Goal: Transaction & Acquisition: Purchase product/service

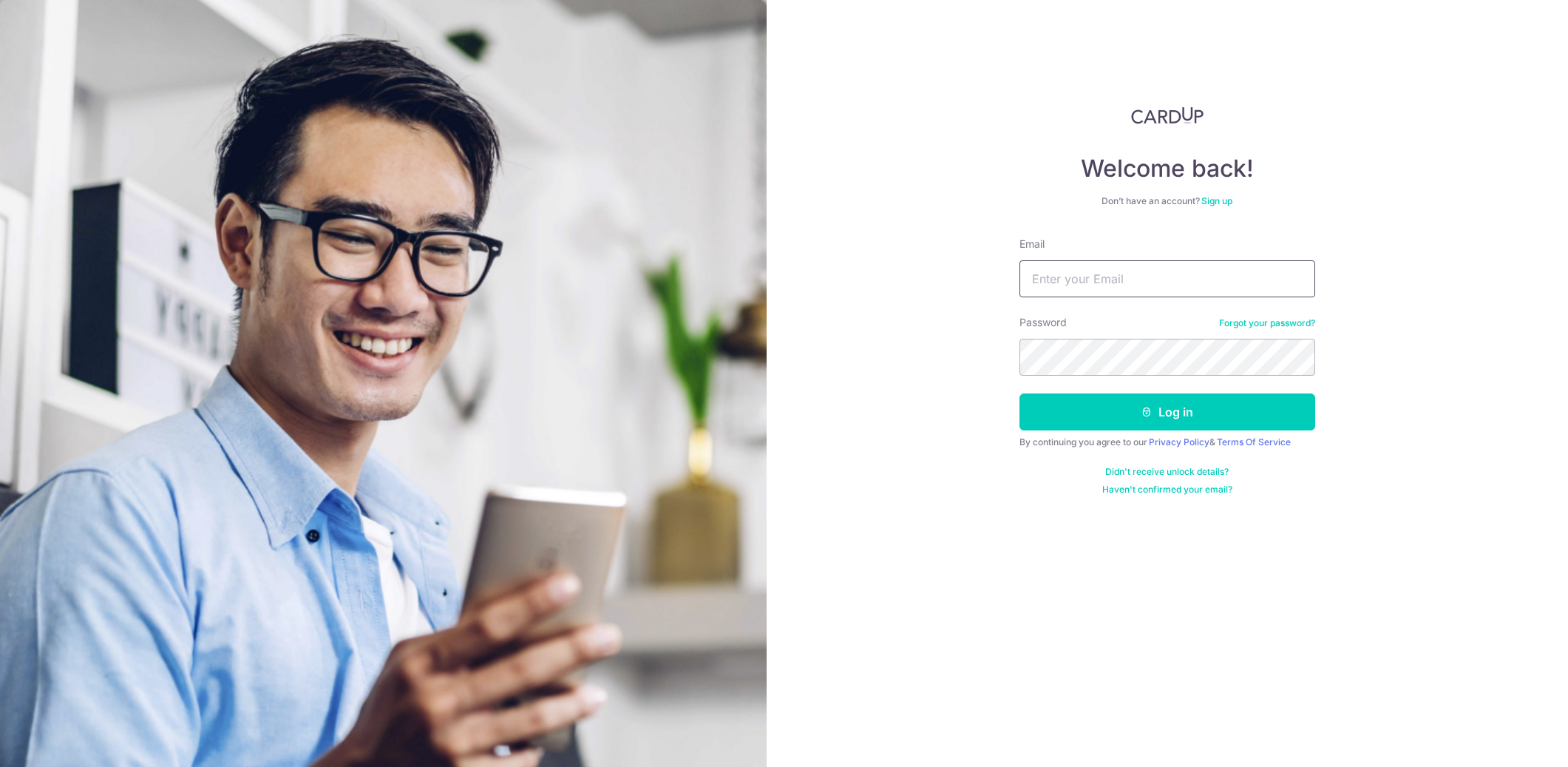
click at [1165, 279] on input "Email" at bounding box center [1167, 279] width 296 height 37
click at [0, 766] on com-1password-button at bounding box center [0, 767] width 0 height 0
click at [1075, 287] on input "Email" at bounding box center [1167, 279] width 296 height 37
paste input "rae.khor@gmail.com"
type input "rae.khor@gmail.com"
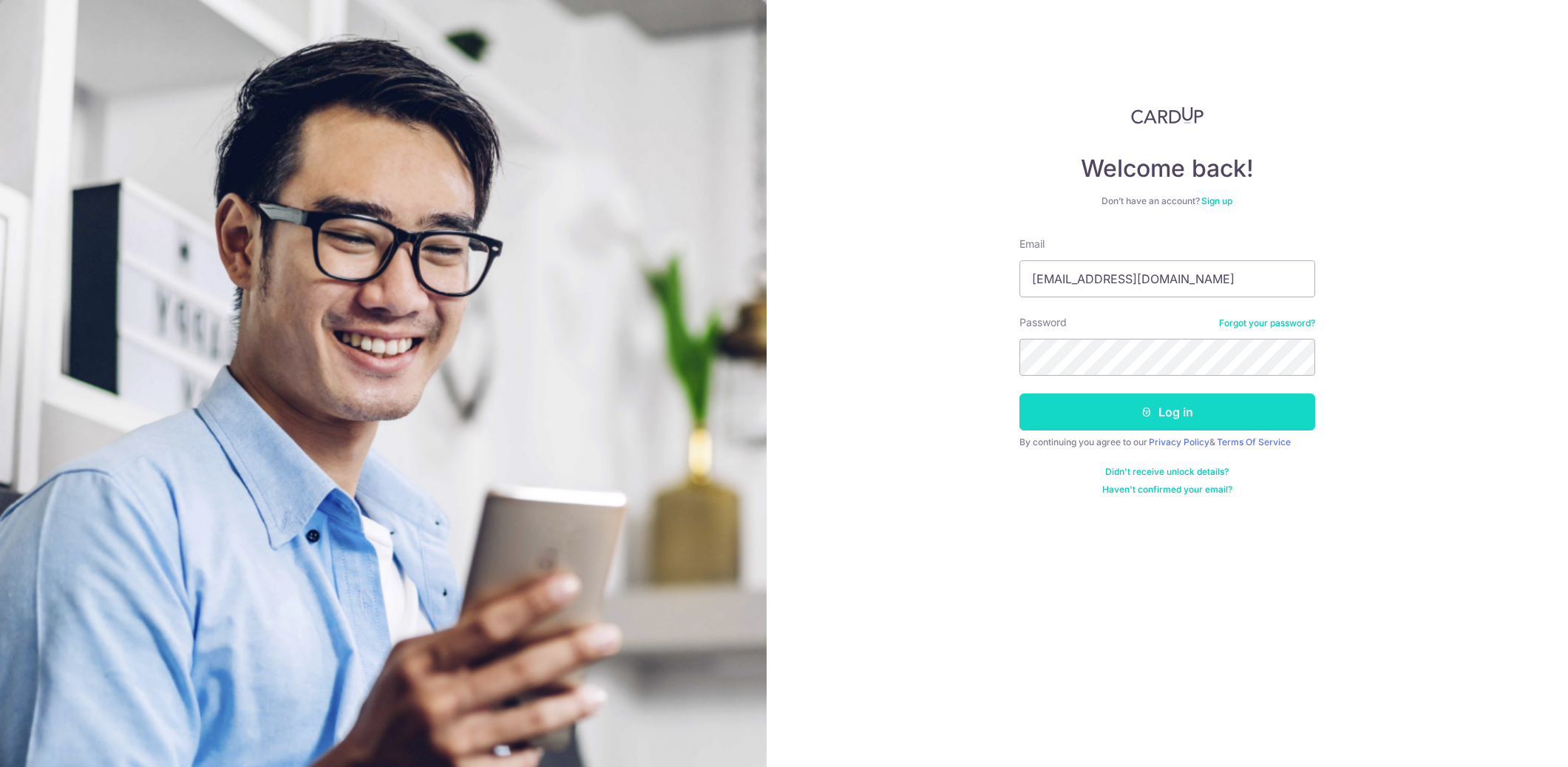
click at [1279, 417] on button "Log in" at bounding box center [1167, 412] width 296 height 37
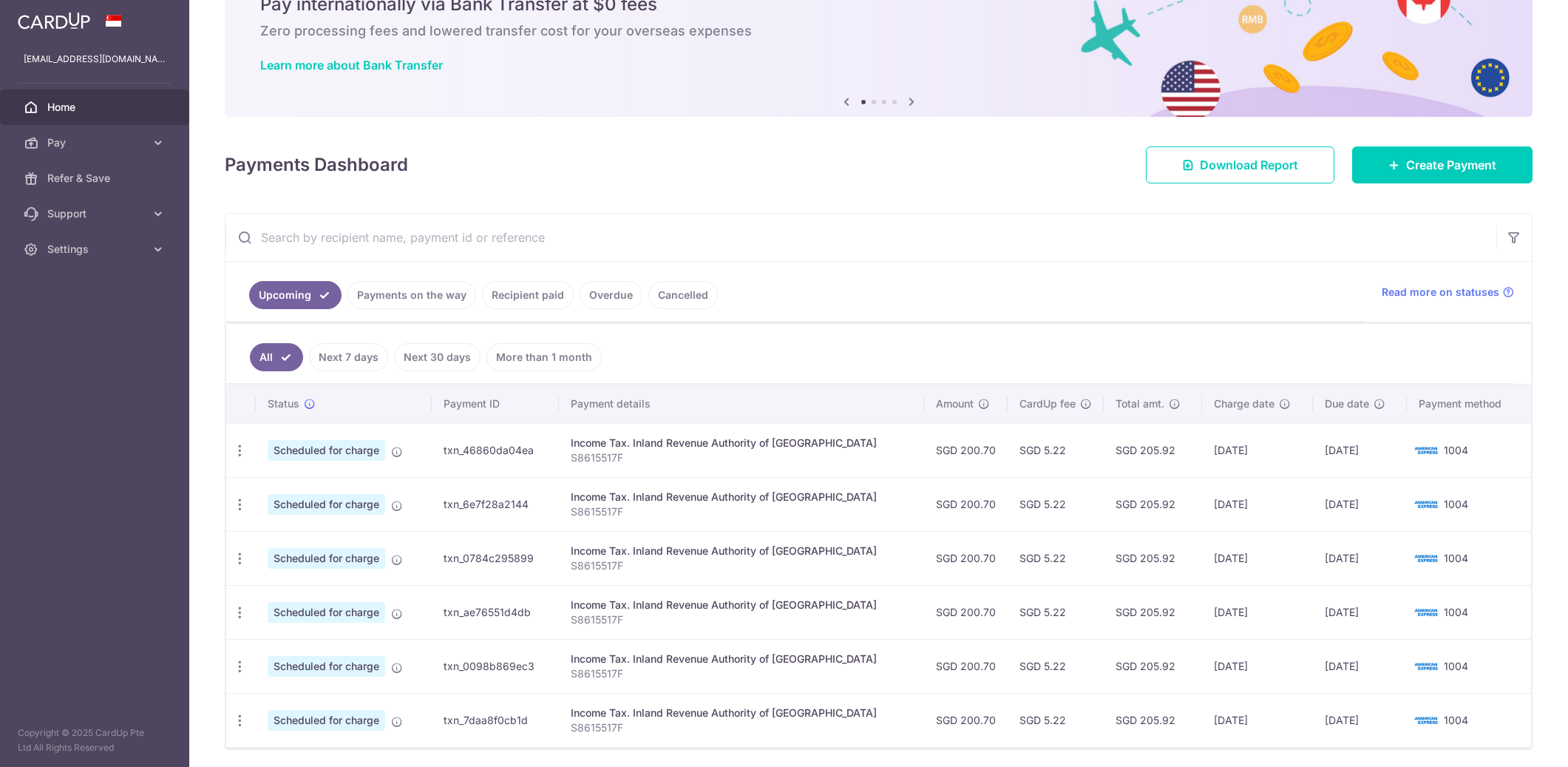
scroll to position [73, 0]
click at [1457, 177] on link "Create Payment" at bounding box center [1442, 164] width 180 height 37
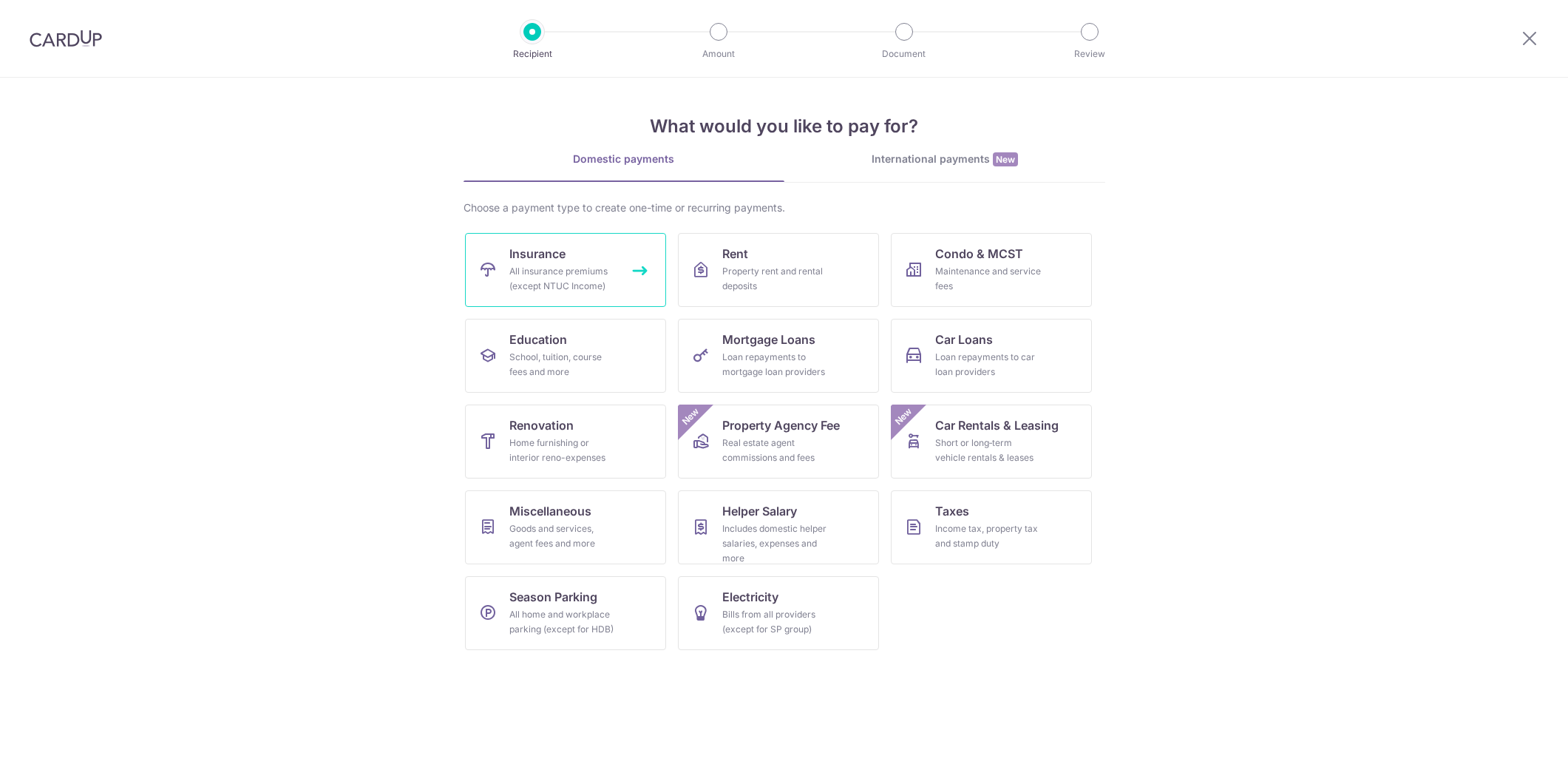
click at [552, 255] on span "Insurance" at bounding box center [537, 254] width 56 height 18
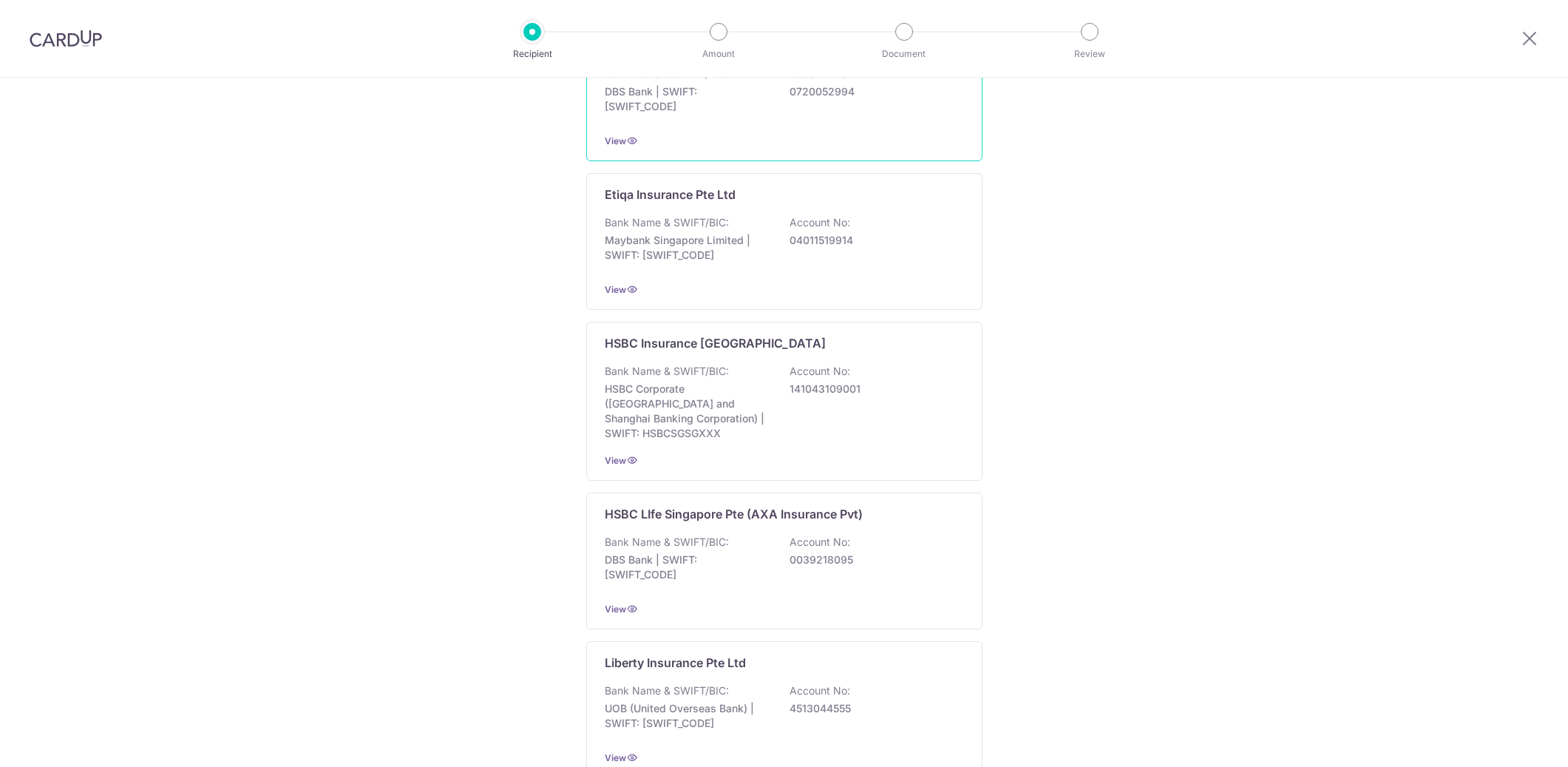
scroll to position [1252, 0]
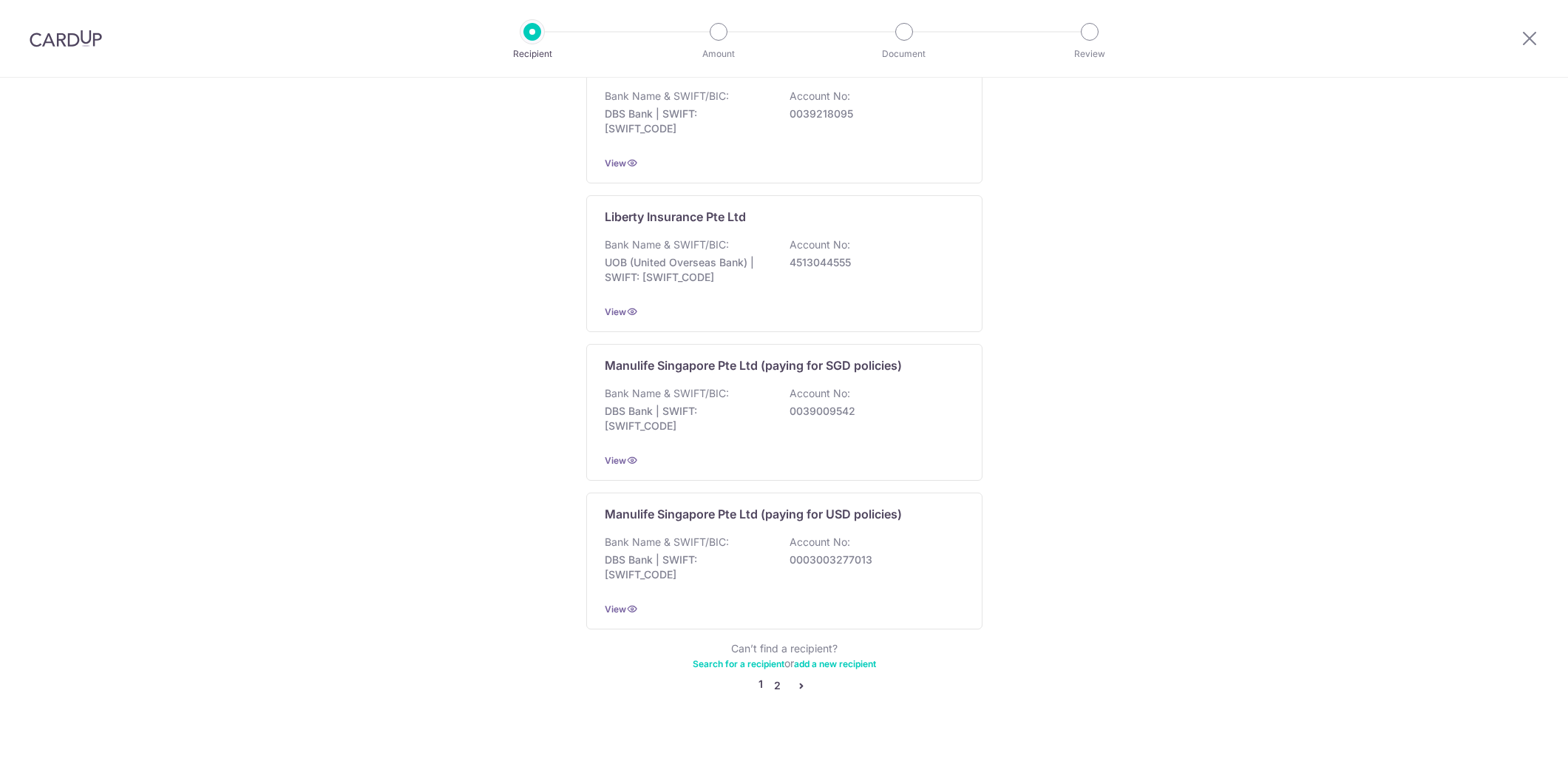
click at [780, 677] on link "2" at bounding box center [777, 686] width 18 height 18
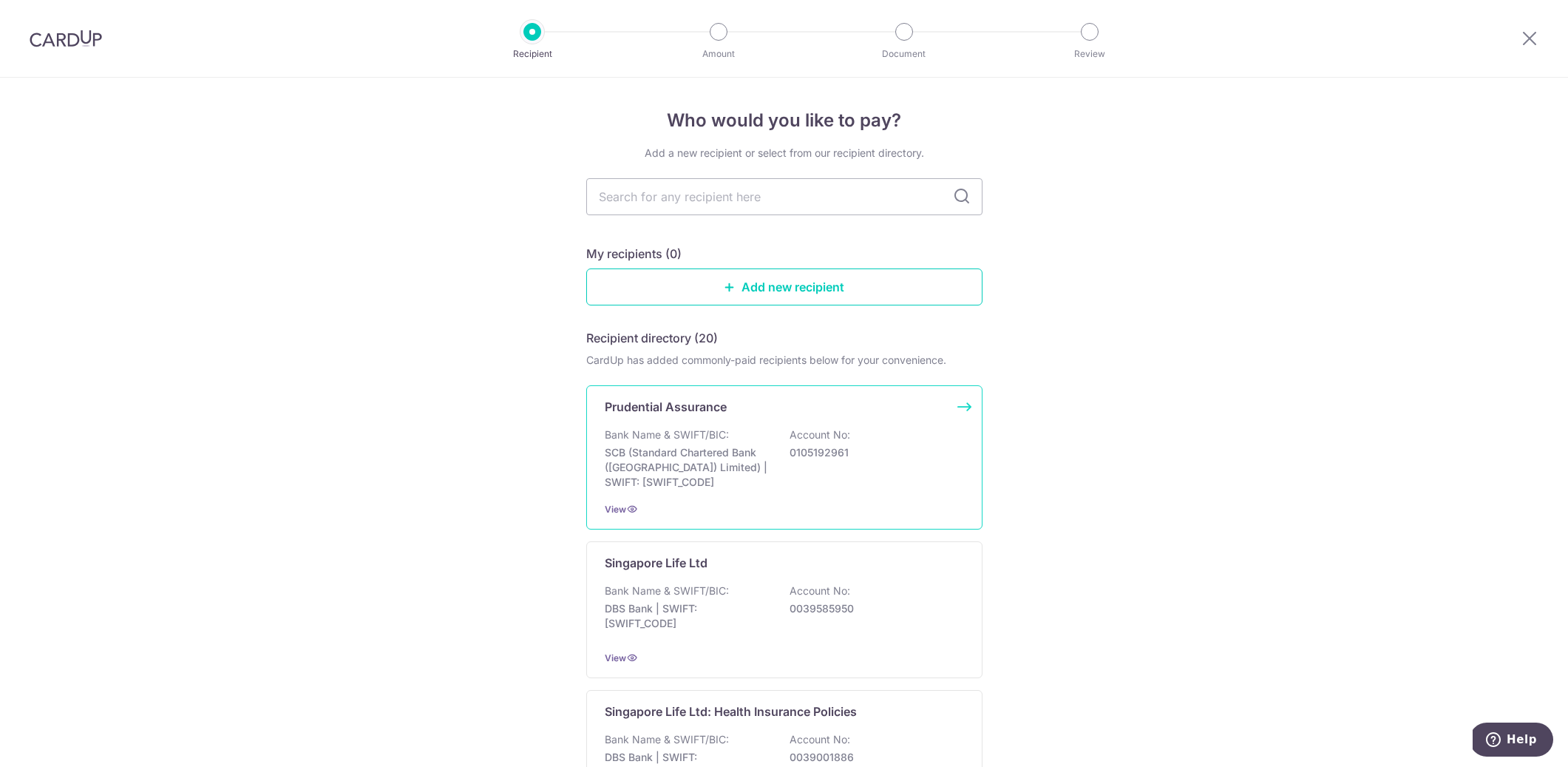
click at [758, 421] on div "Prudential Assurance Bank Name & SWIFT/BIC: SCB (Standard Chartered Bank (Singa…" at bounding box center [784, 457] width 397 height 144
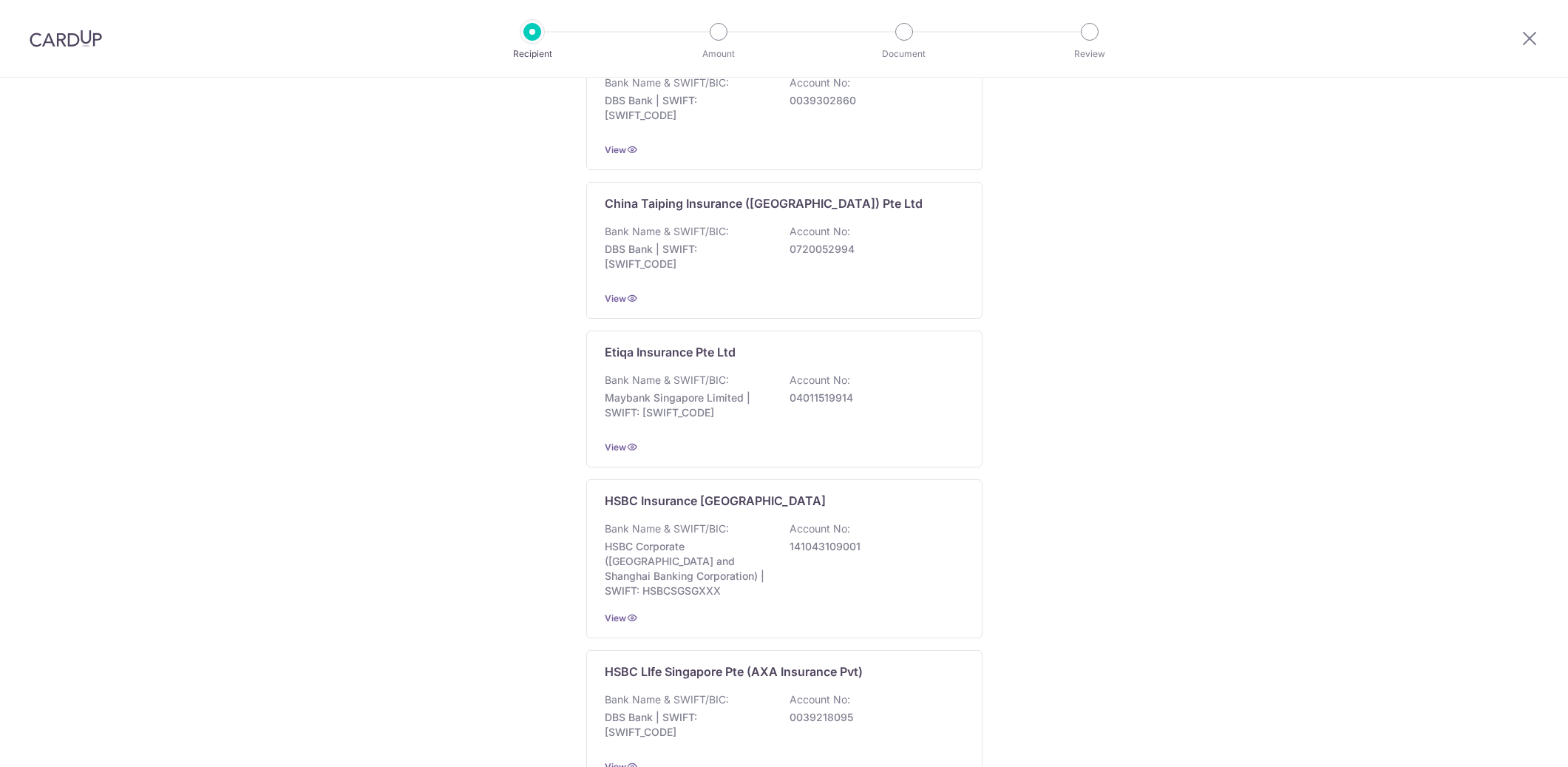
scroll to position [1252, 0]
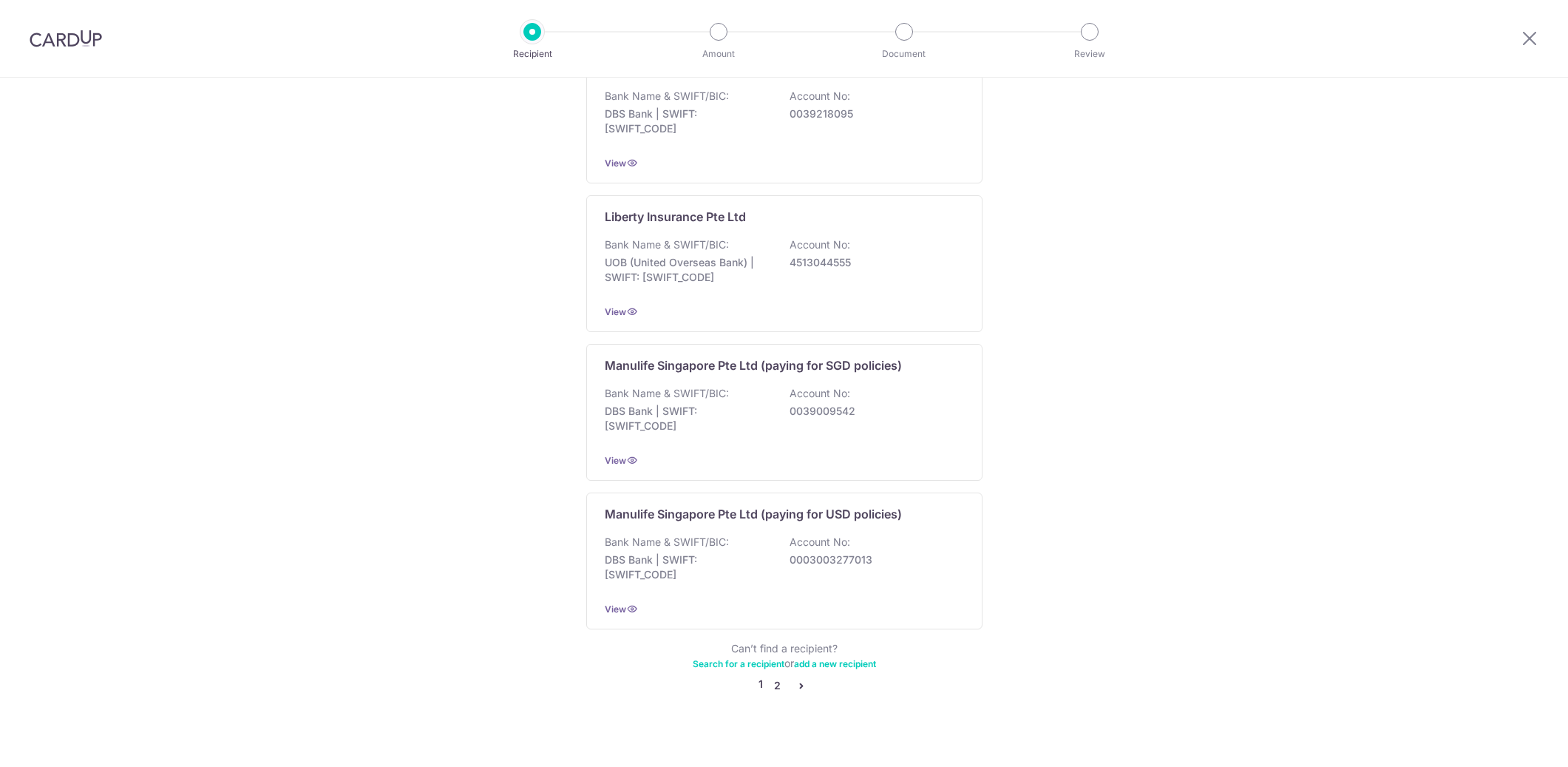
click at [773, 677] on link "2" at bounding box center [777, 686] width 18 height 18
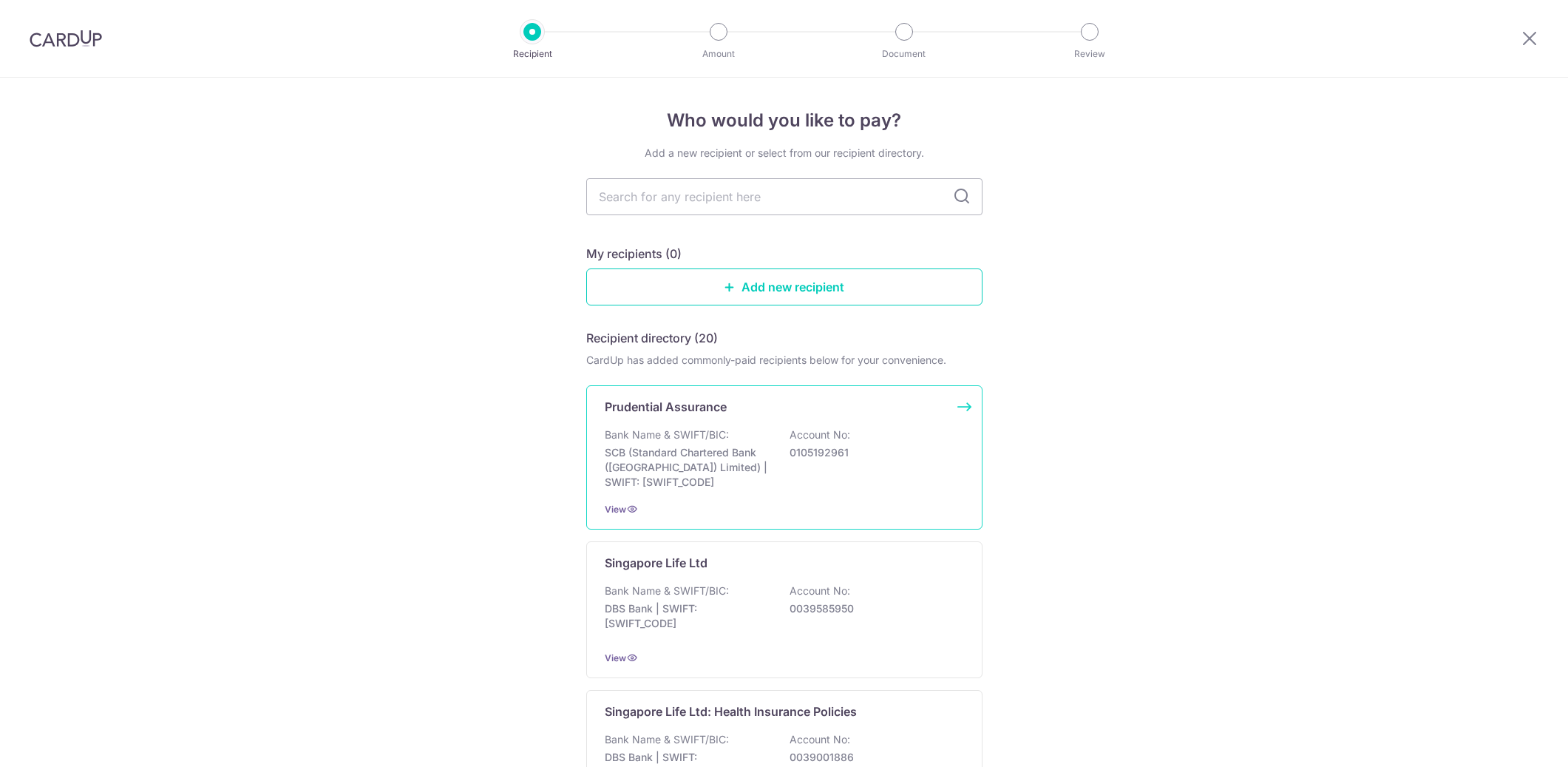
click at [847, 429] on p "Account No:" at bounding box center [820, 434] width 61 height 15
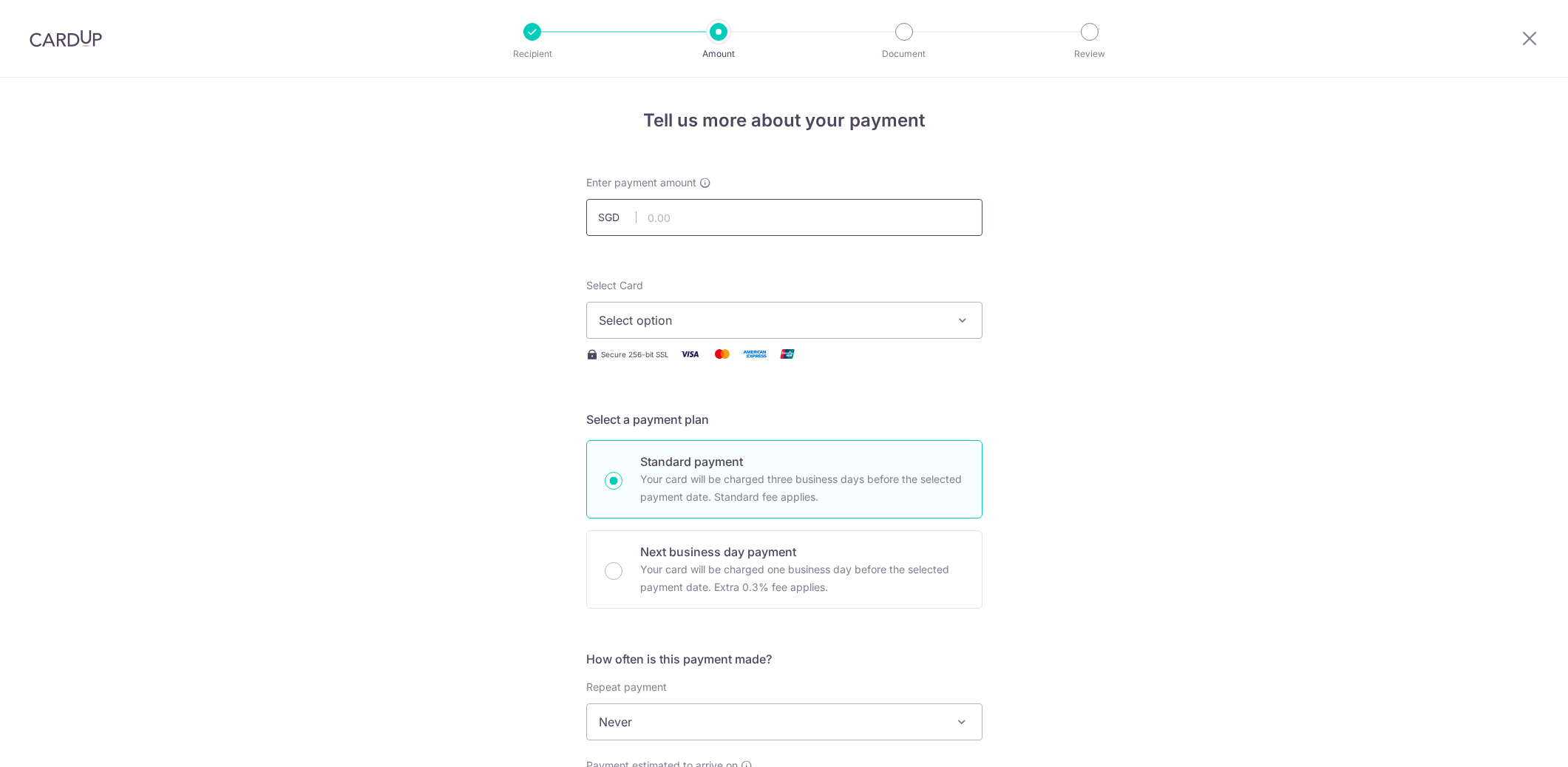
click at [729, 214] on input "text" at bounding box center [784, 217] width 397 height 37
type input "215.95"
click at [792, 330] on button "Select option" at bounding box center [784, 320] width 397 height 37
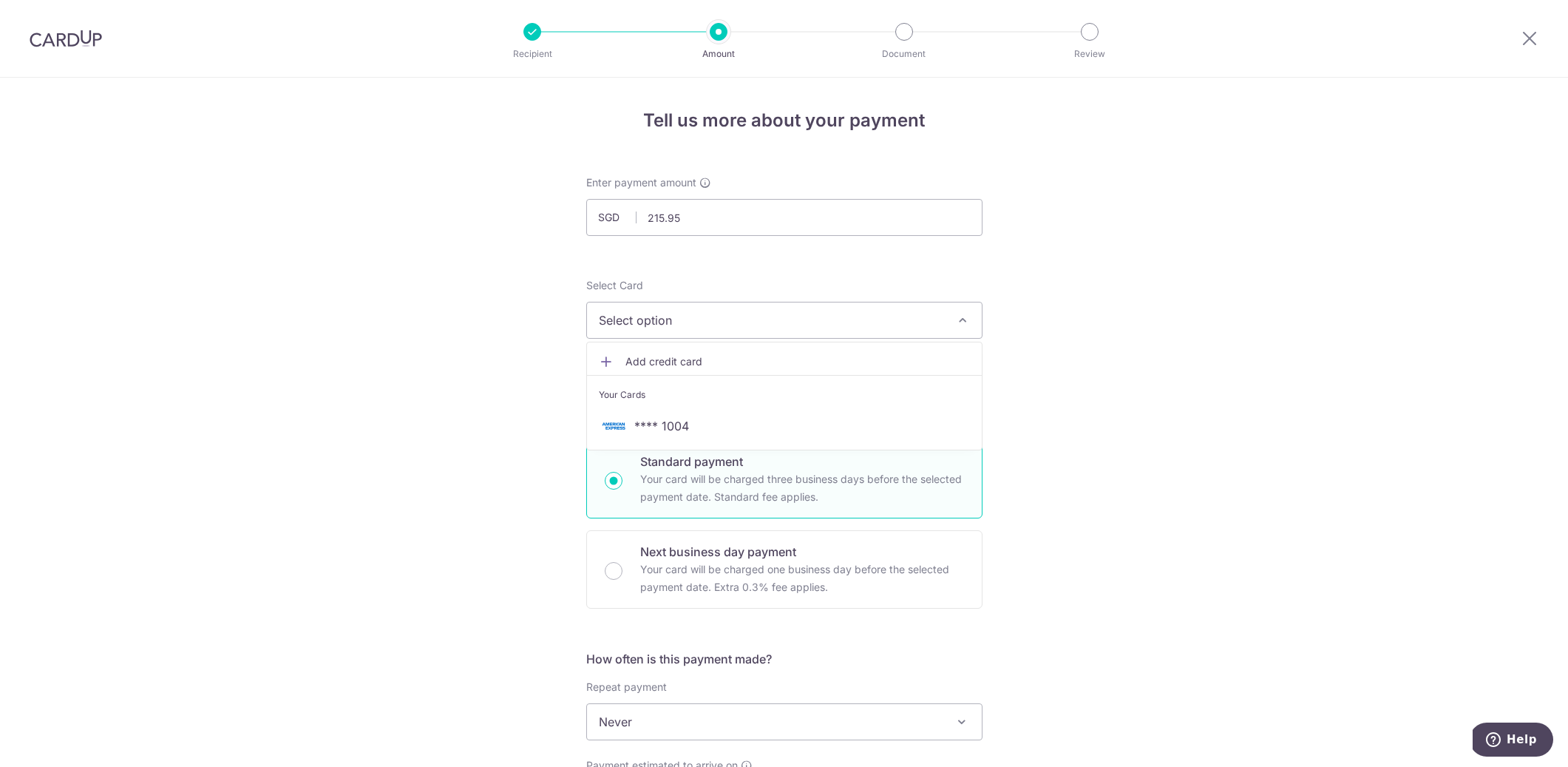
click at [767, 406] on li "Your Cards" at bounding box center [784, 392] width 395 height 34
click at [827, 304] on button "Select option" at bounding box center [784, 320] width 397 height 37
click at [756, 415] on link "**** 1004" at bounding box center [784, 425] width 395 height 35
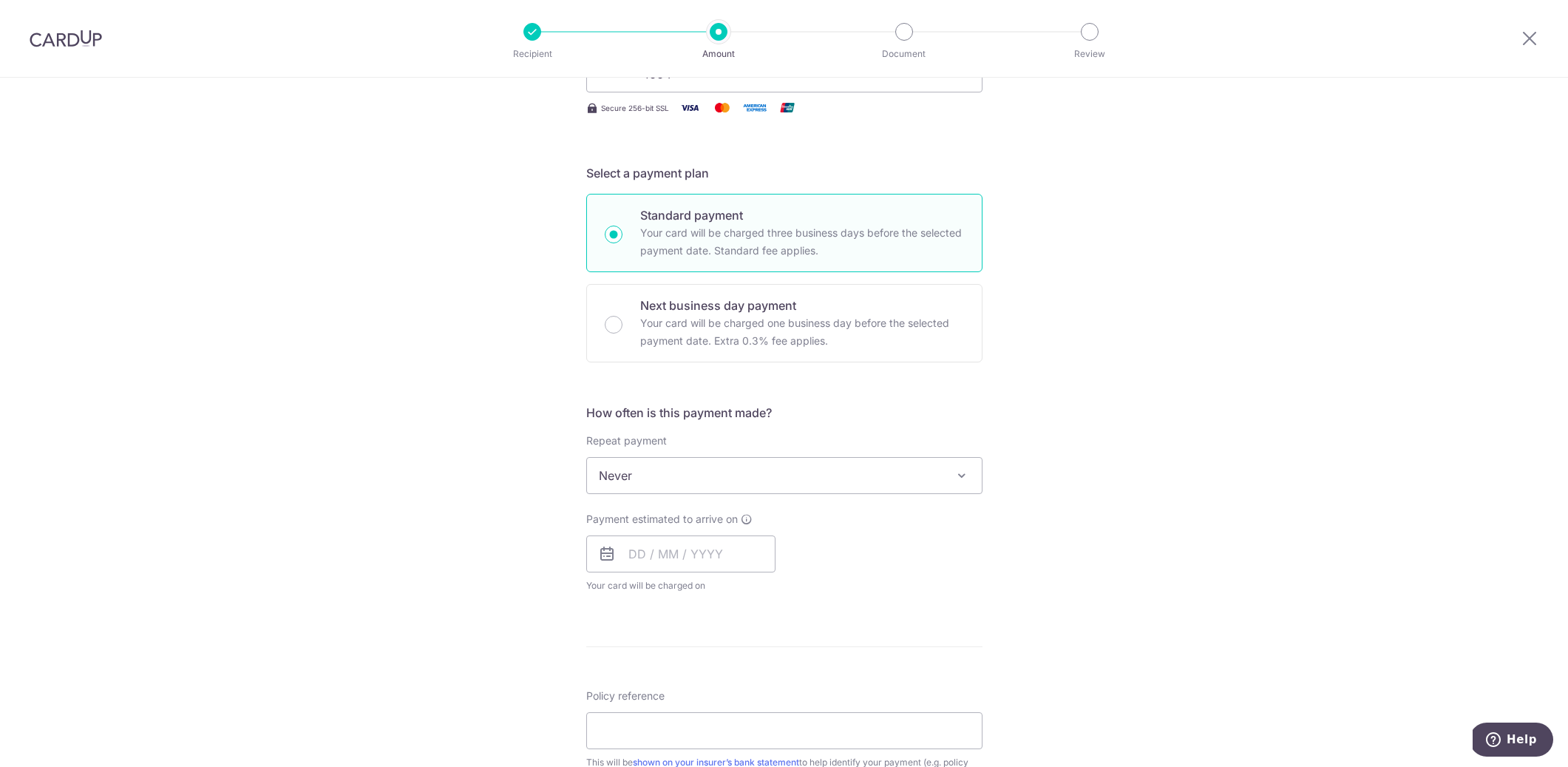
scroll to position [255, 0]
click at [688, 540] on input "text" at bounding box center [681, 545] width 189 height 37
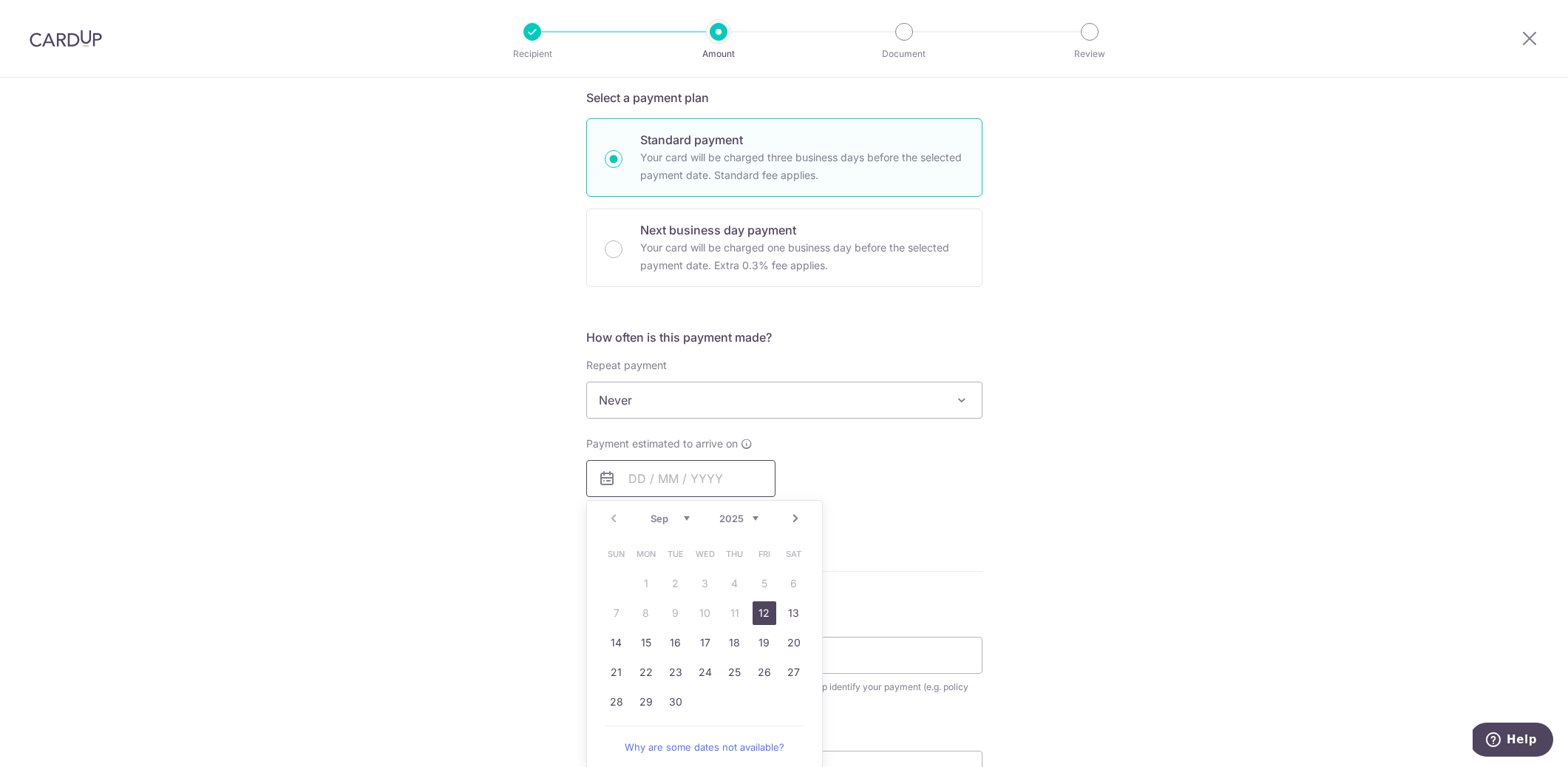
scroll to position [326, 0]
click at [734, 637] on link "18" at bounding box center [735, 638] width 24 height 24
type input "[DATE]"
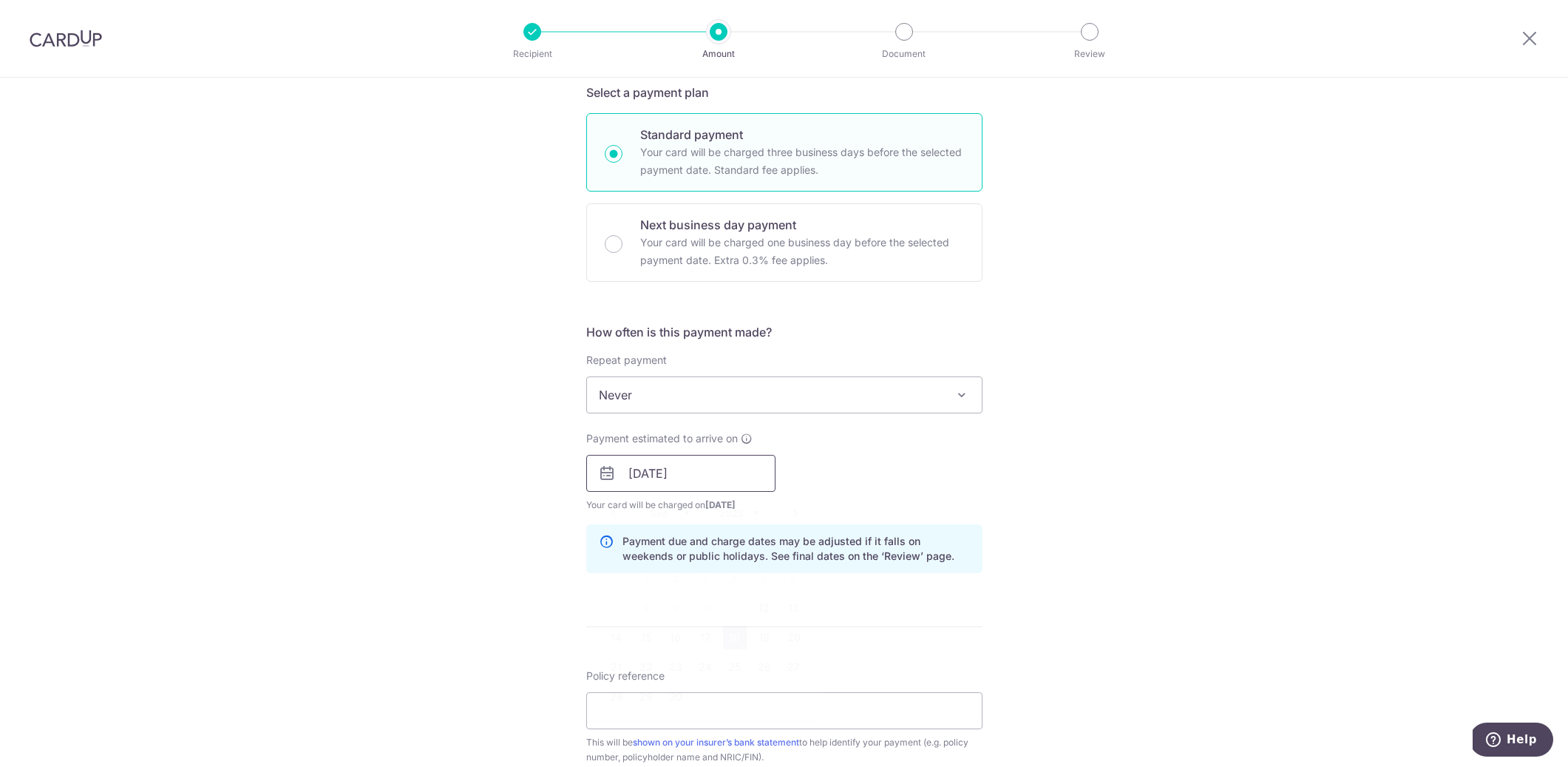
click at [727, 469] on input "[DATE]" at bounding box center [681, 473] width 189 height 37
click at [1022, 607] on div "Tell us more about your payment Enter payment amount SGD 215.95 215.95 Select C…" at bounding box center [784, 450] width 1568 height 1398
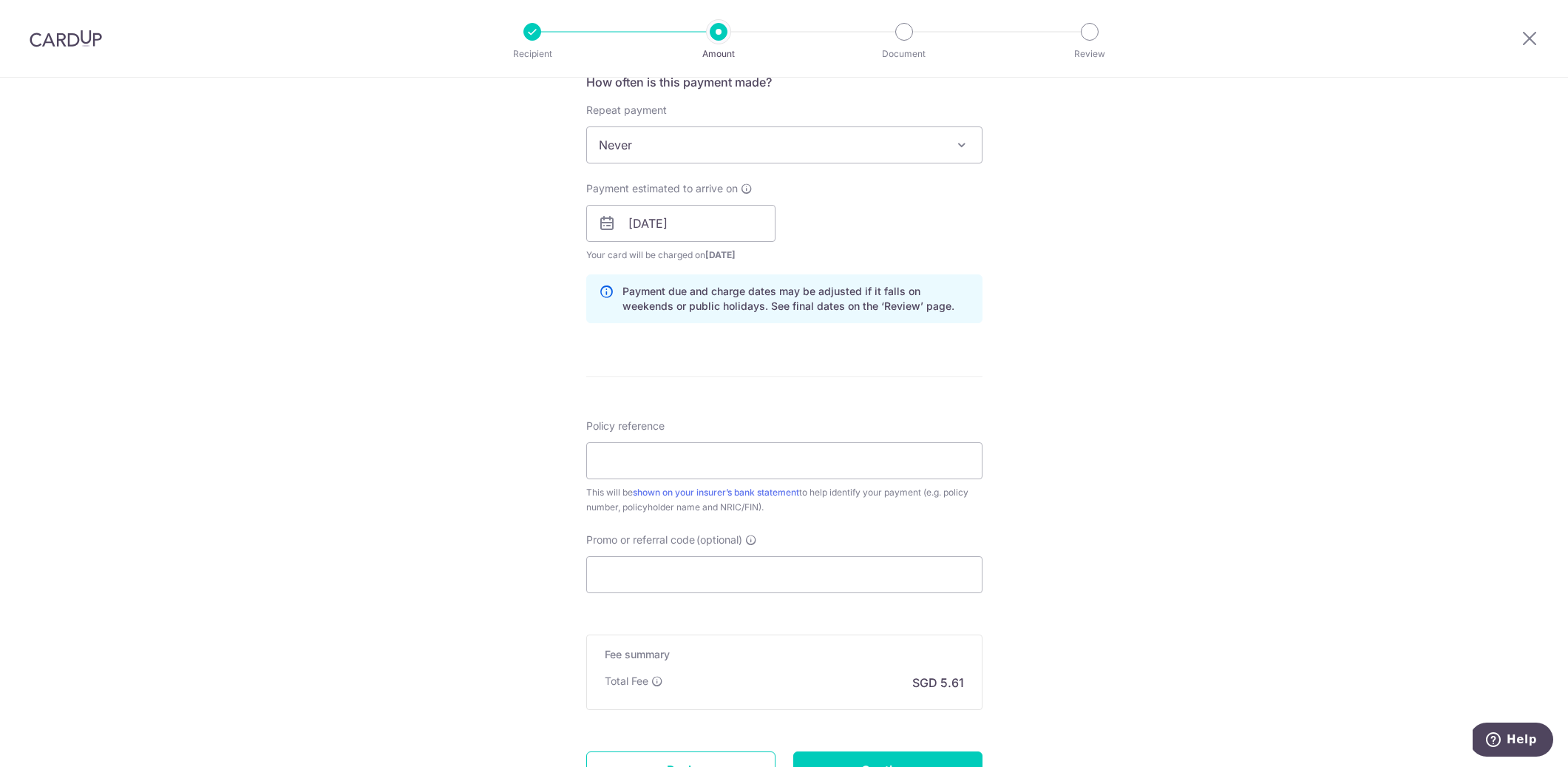
scroll to position [599, 0]
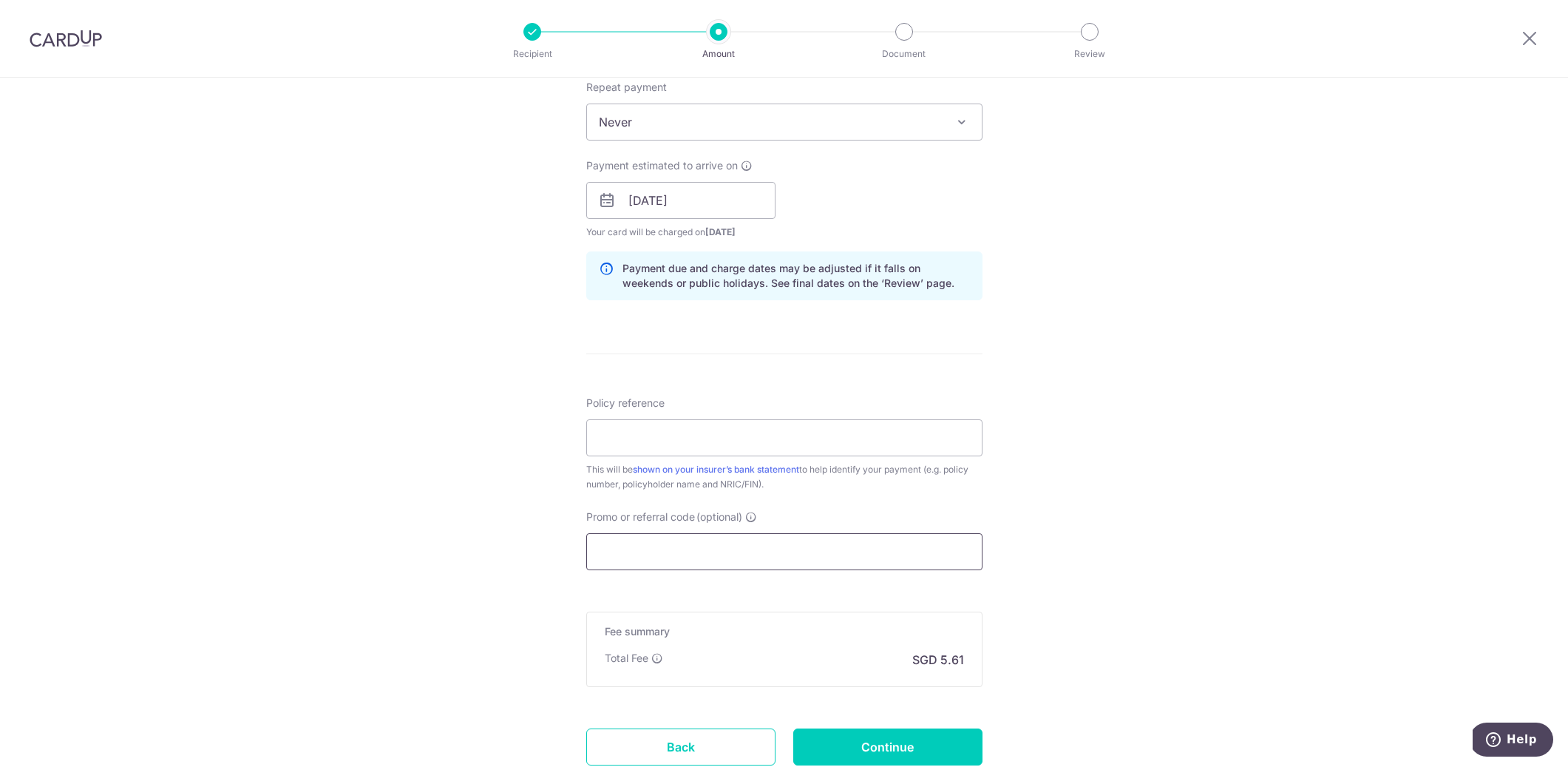
click at [767, 553] on input "Promo or referral code (optional)" at bounding box center [784, 552] width 397 height 37
paste input "25MEX21"
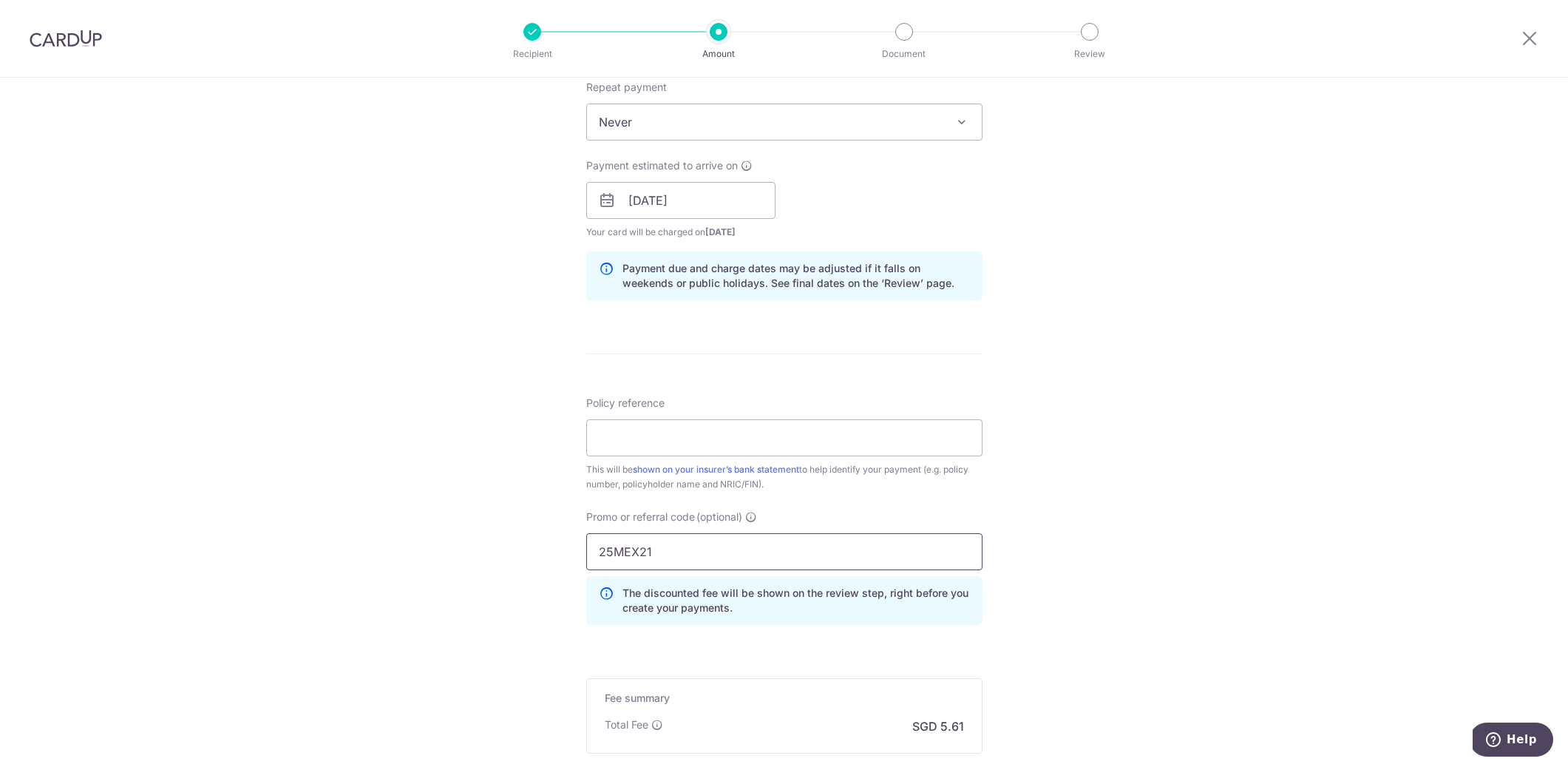
type input "25MEX21"
click at [1022, 595] on div "Tell us more about your payment Enter payment amount SGD 215.95 215.95 Select C…" at bounding box center [784, 210] width 1568 height 1465
click at [885, 448] on input "Policy reference" at bounding box center [784, 437] width 397 height 37
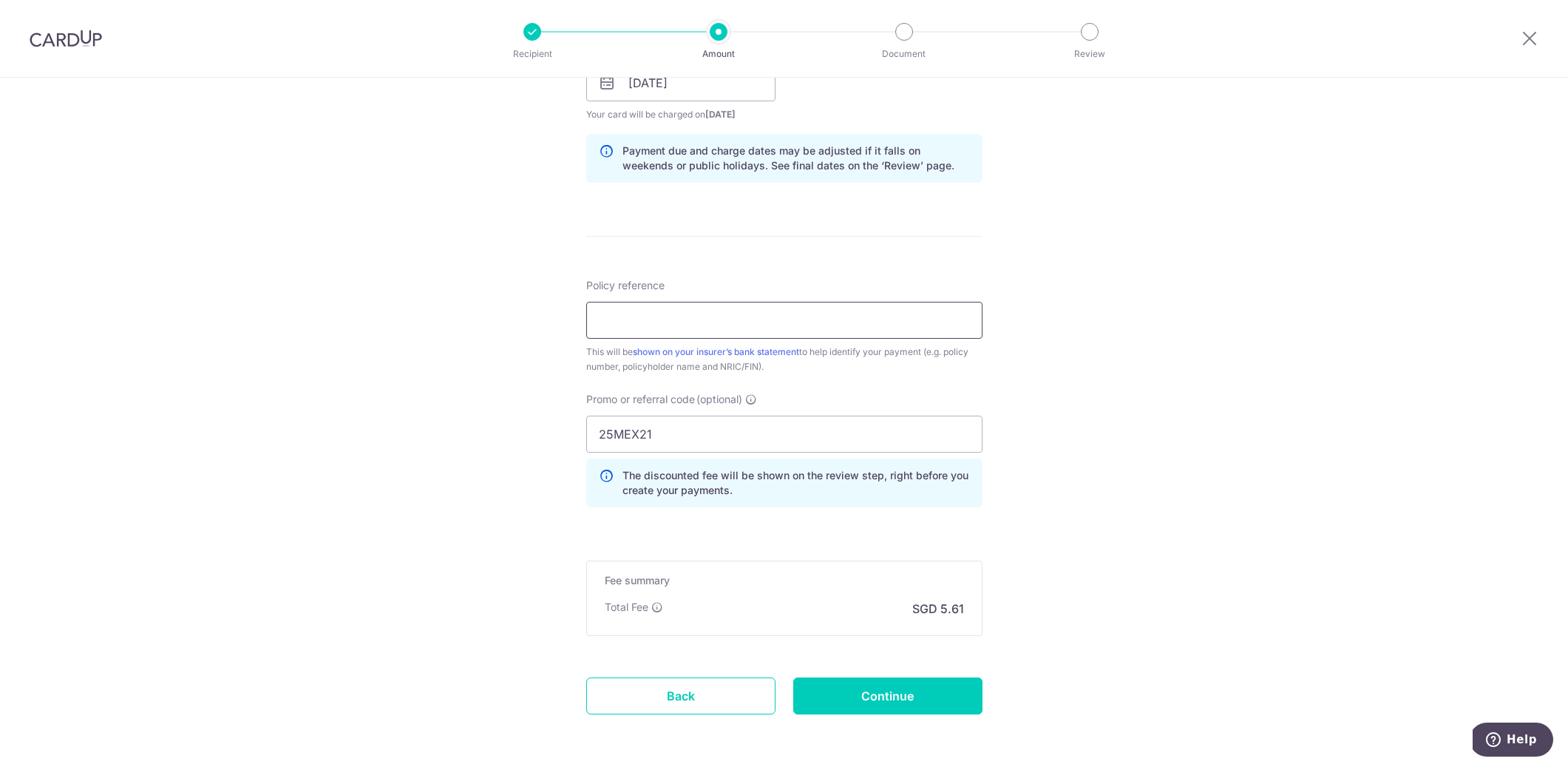
scroll to position [776, 0]
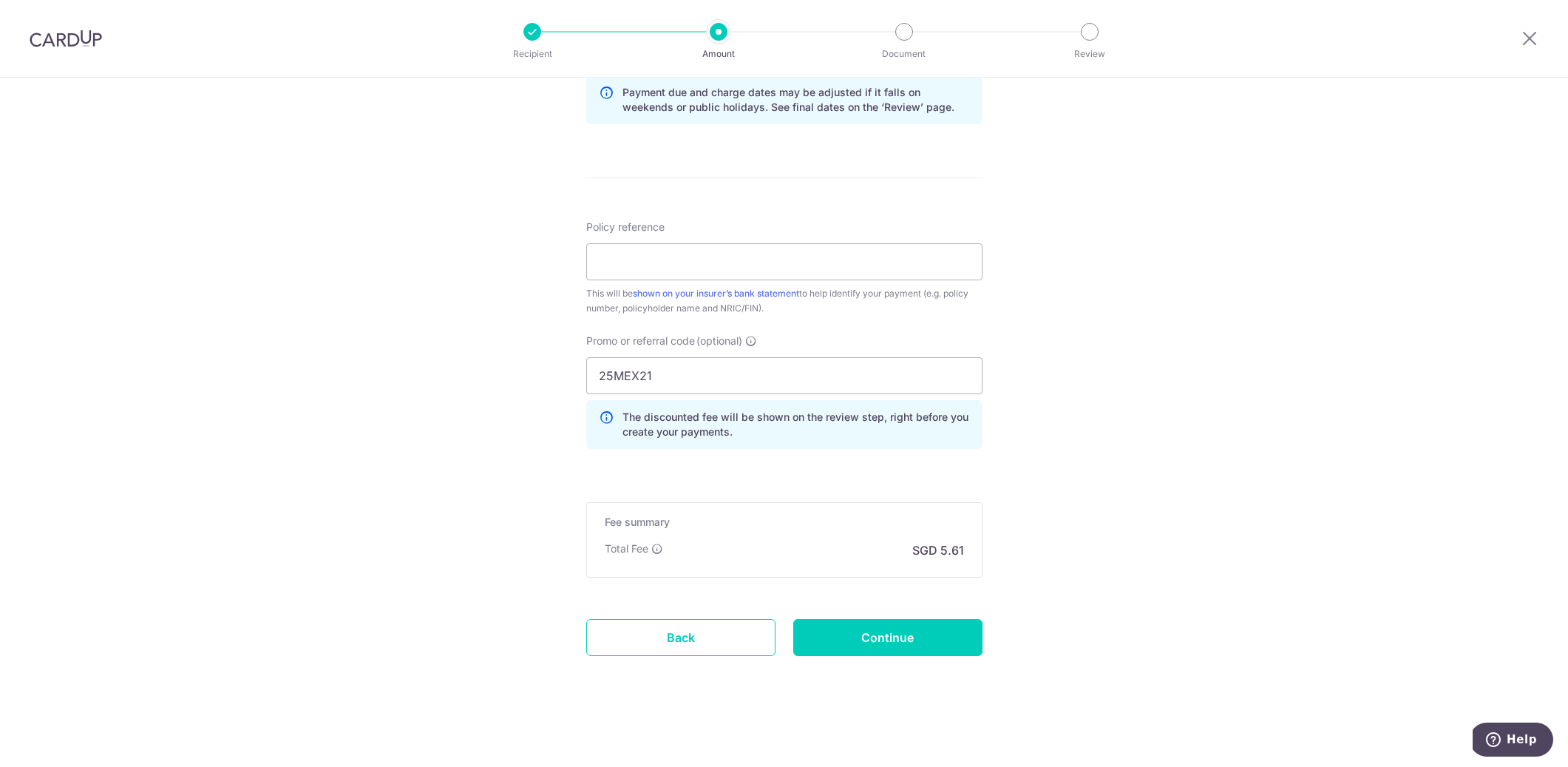
click at [1045, 548] on div "Tell us more about your payment Enter payment amount SGD 215.95 215.95 Select C…" at bounding box center [784, 34] width 1568 height 1465
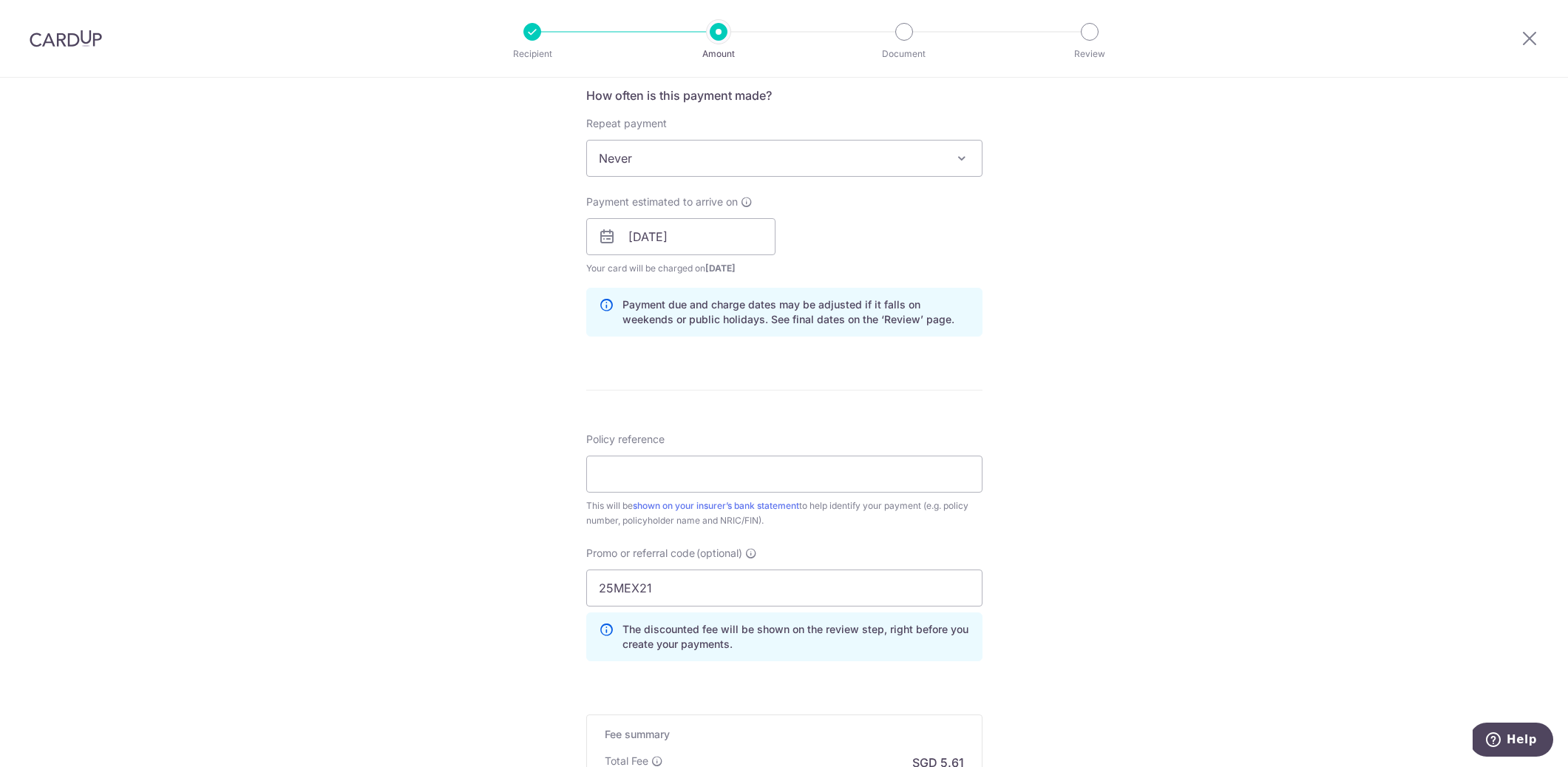
scroll to position [569, 0]
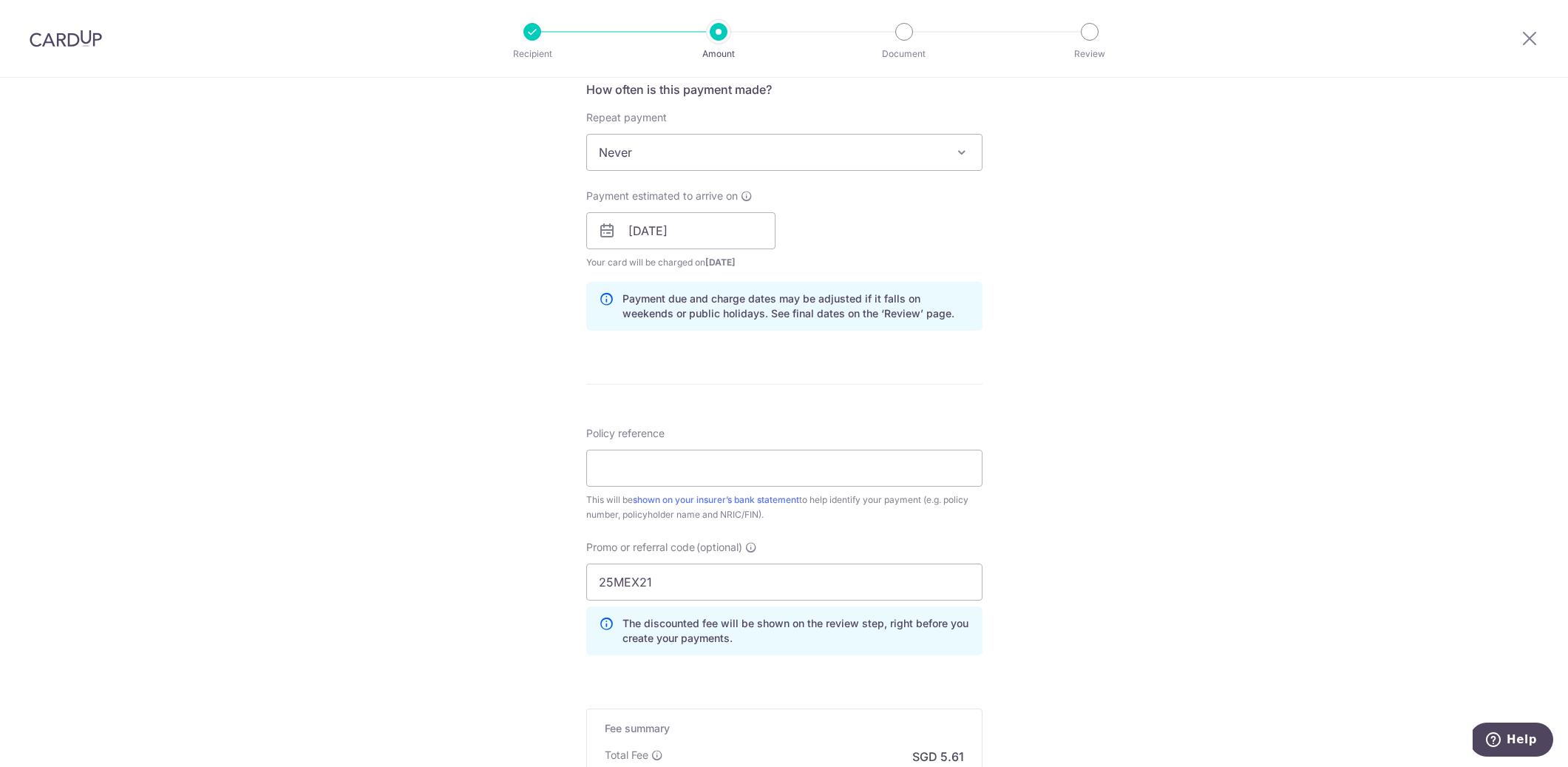
click at [830, 492] on div "This will be shown on your insurer’s bank statement to help identify your payme…" at bounding box center [784, 507] width 397 height 30
click at [827, 474] on input "Policy reference" at bounding box center [784, 468] width 397 height 37
paste input "87304291"
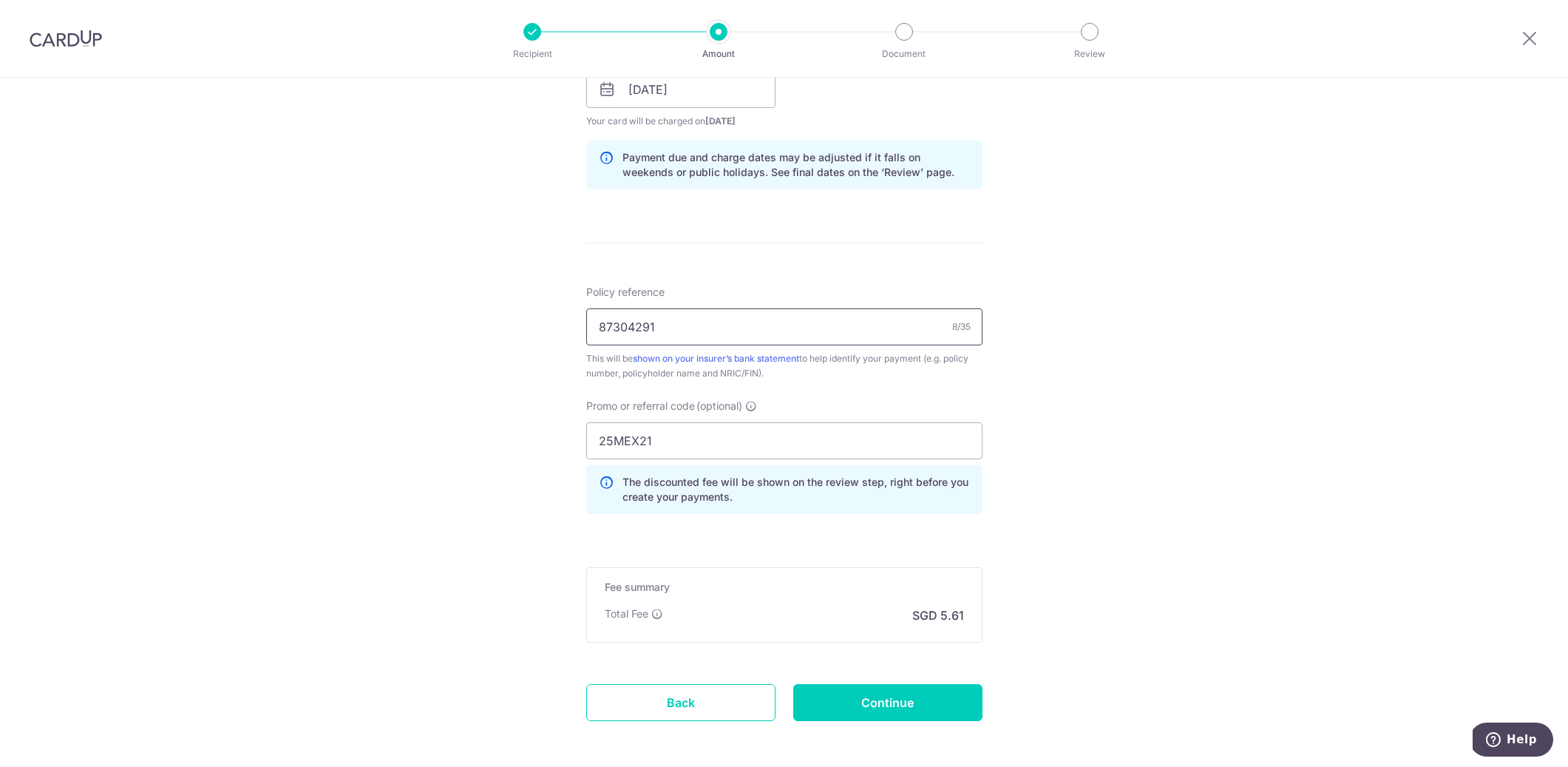
scroll to position [709, 0]
type input "87304291"
drag, startPoint x: 665, startPoint y: 439, endPoint x: 594, endPoint y: 437, distance: 71.0
click at [594, 437] on input "25MEX21" at bounding box center [784, 442] width 397 height 37
click at [867, 698] on input "Continue" at bounding box center [887, 704] width 189 height 37
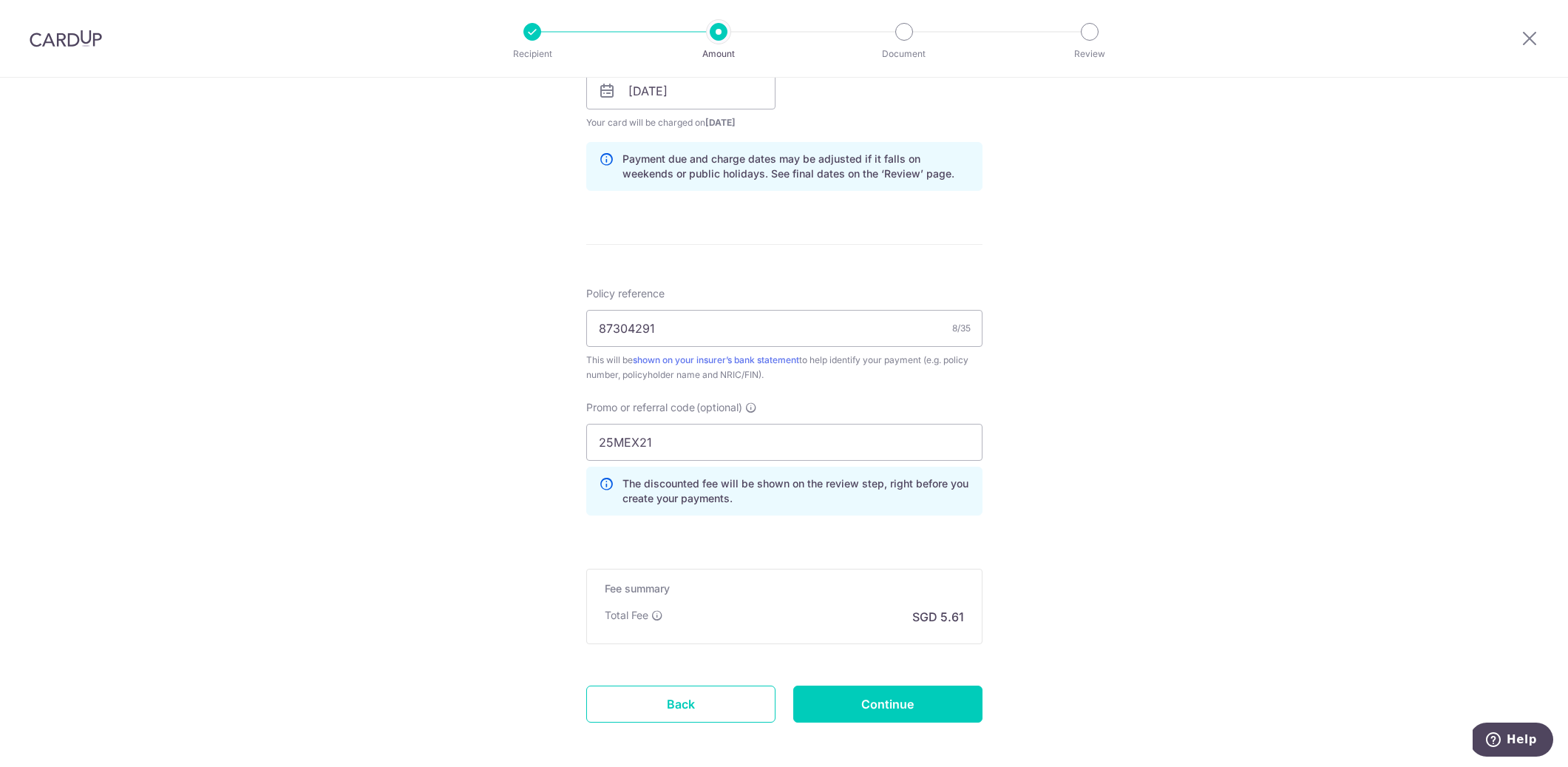
type input "Create Schedule"
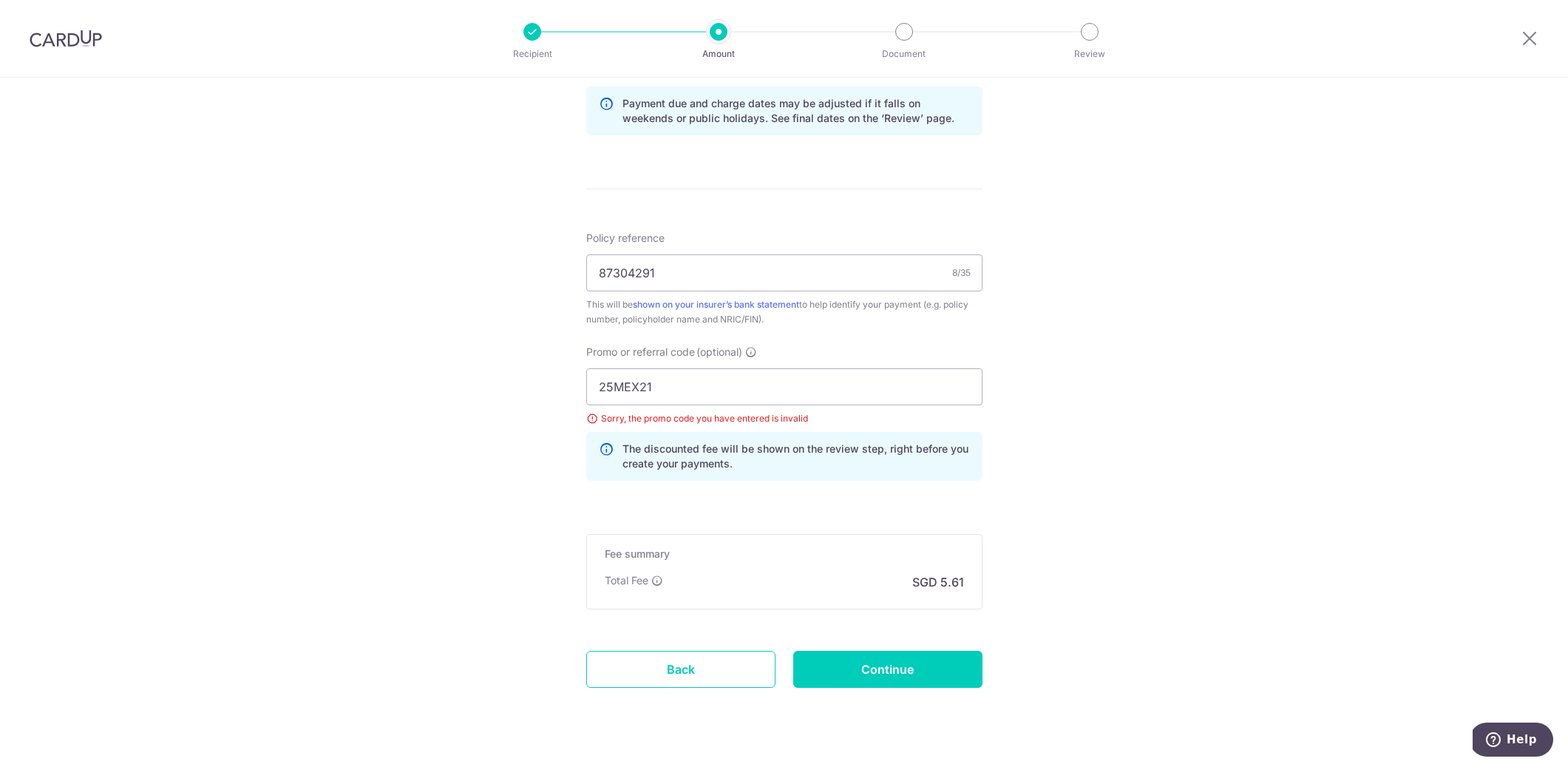
scroll to position [769, 0]
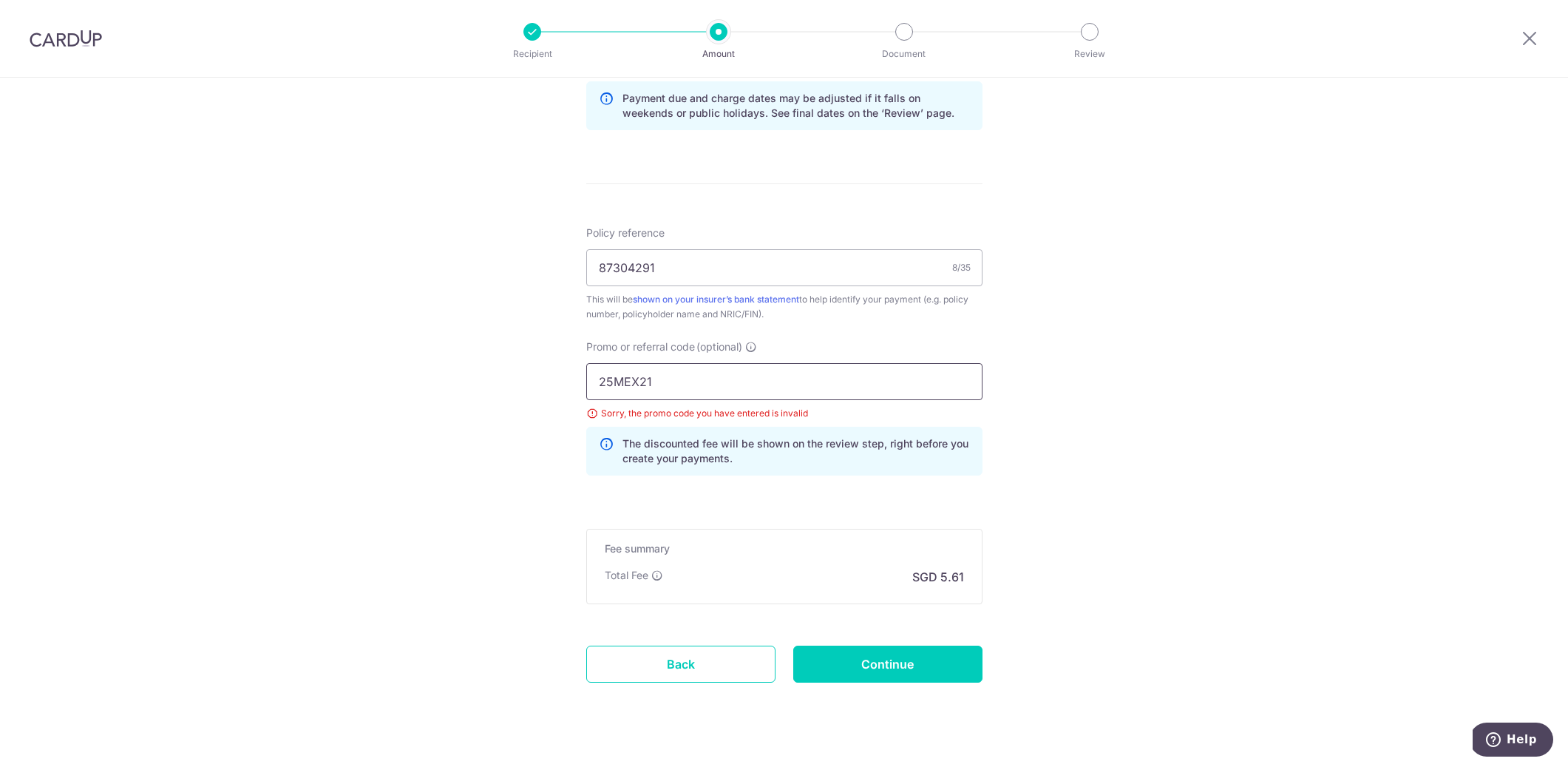
drag, startPoint x: 685, startPoint y: 392, endPoint x: 597, endPoint y: 381, distance: 88.7
click at [597, 380] on input "25MEX21" at bounding box center [784, 382] width 397 height 37
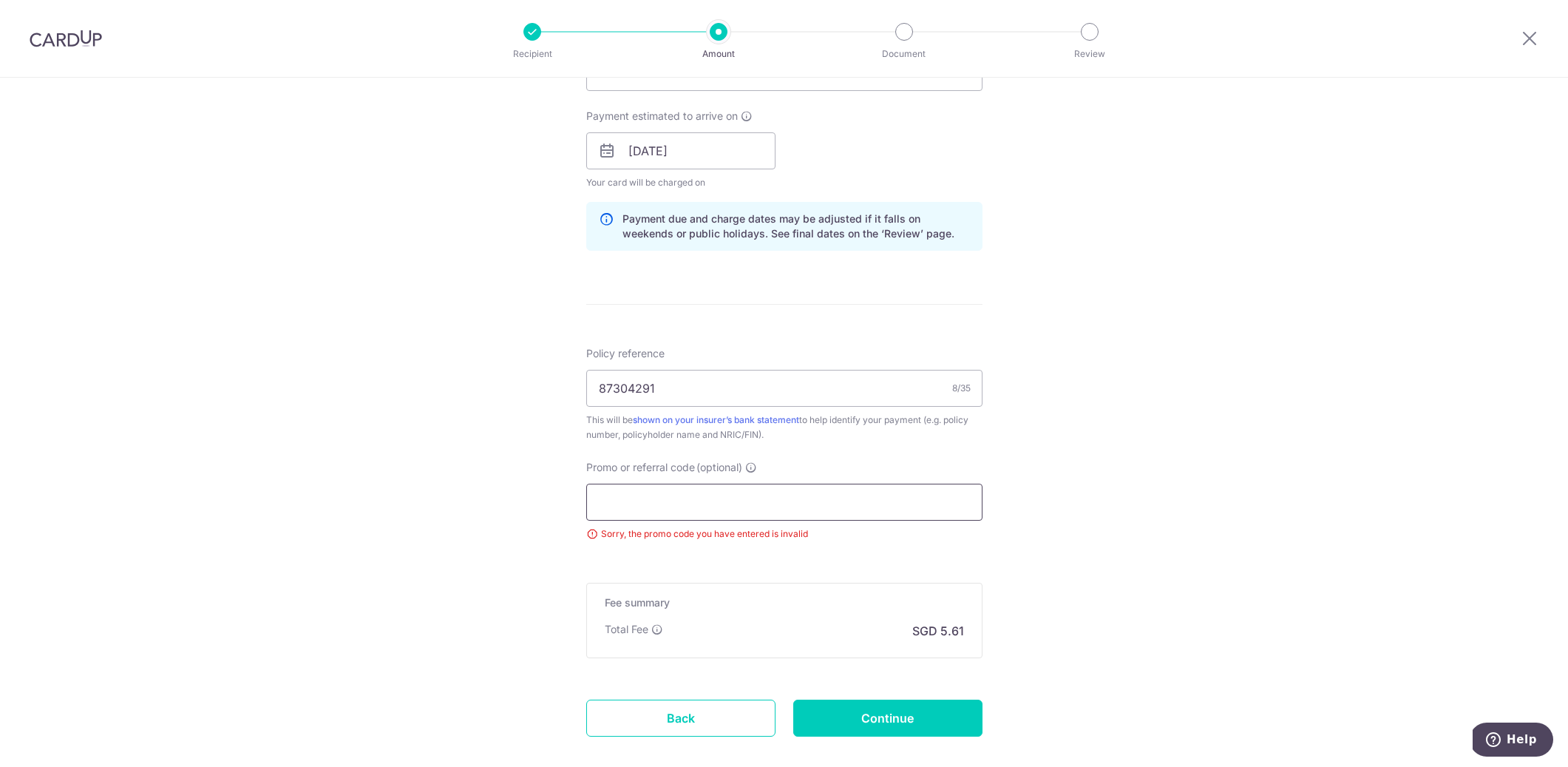
scroll to position [650, 0]
click at [716, 152] on input "18/09/2025" at bounding box center [681, 150] width 189 height 37
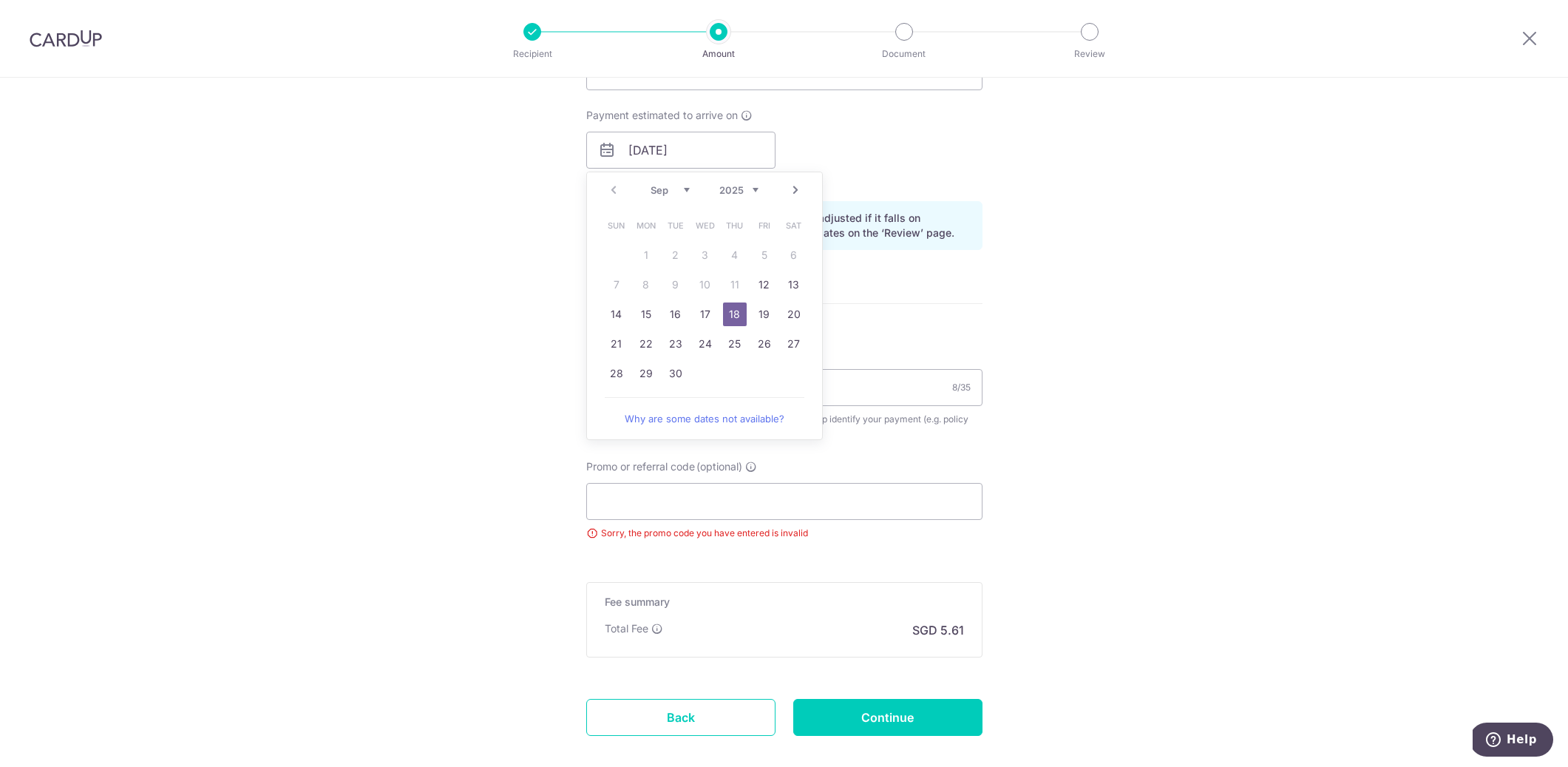
click at [1211, 266] on div "Tell us more about your payment Enter payment amount SGD 215.95 215.95 Select C…" at bounding box center [784, 137] width 1568 height 1419
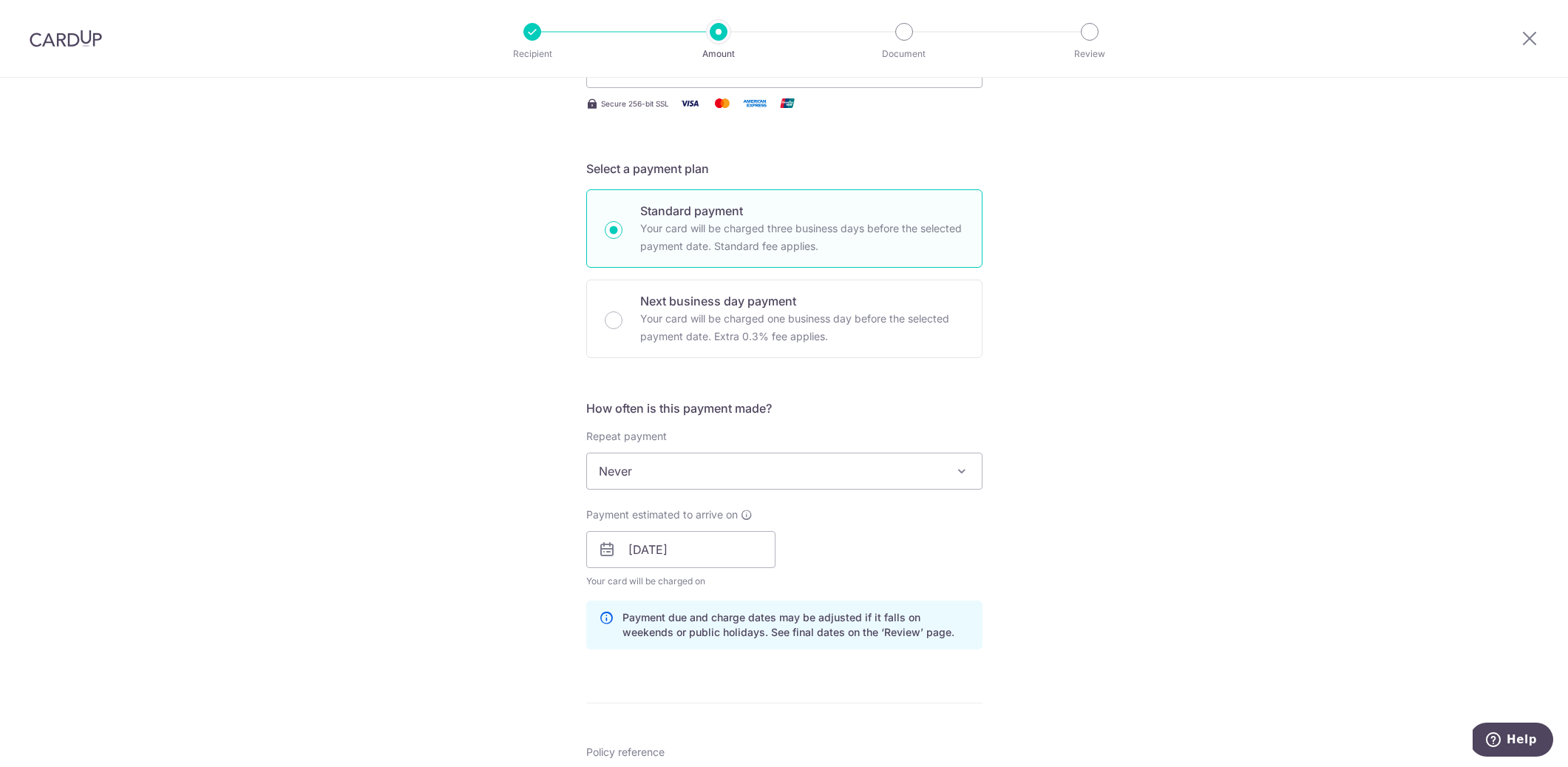
scroll to position [729, 0]
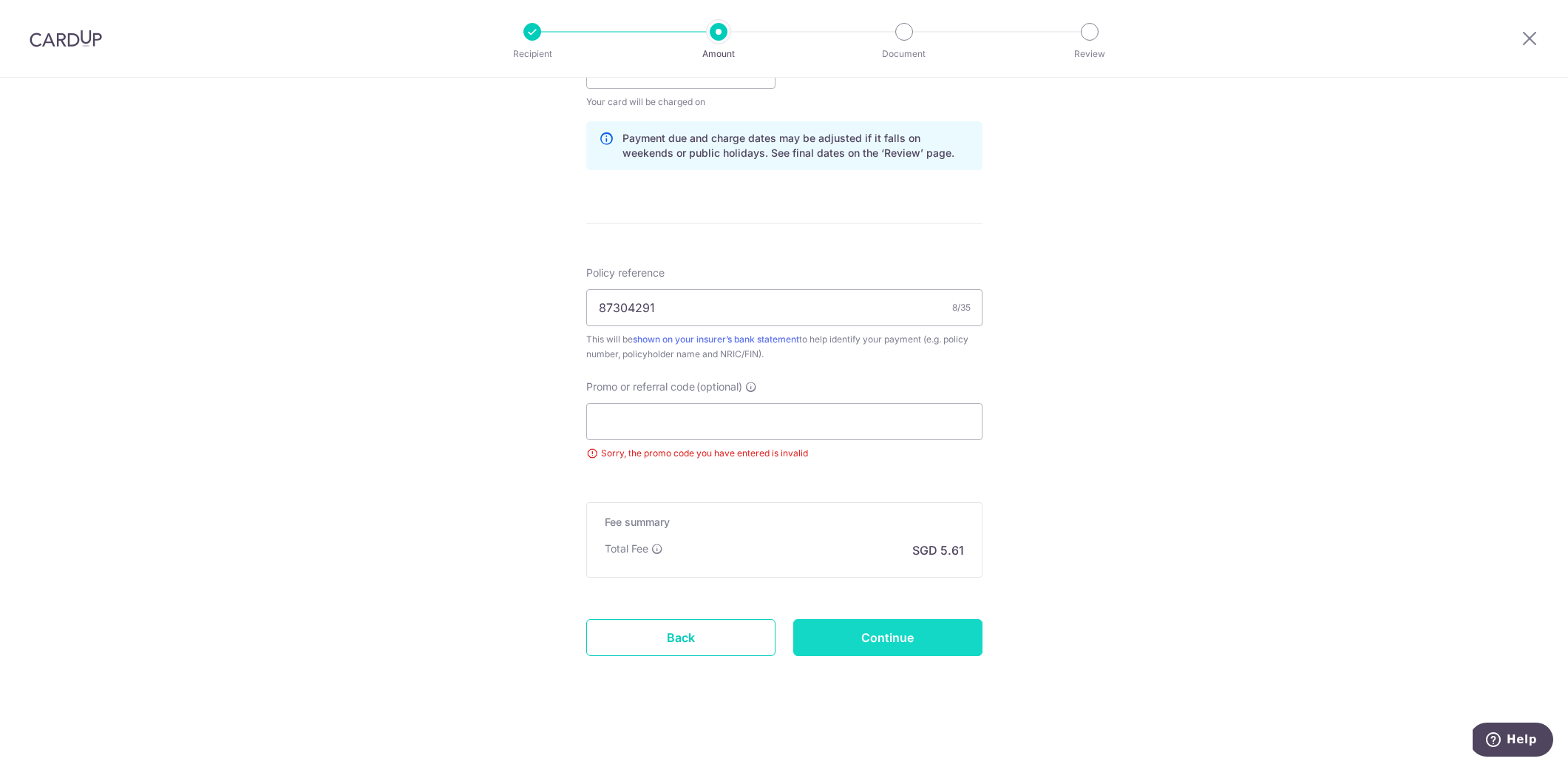
click at [891, 640] on input "Continue" at bounding box center [887, 637] width 189 height 37
type input "Update Schedule"
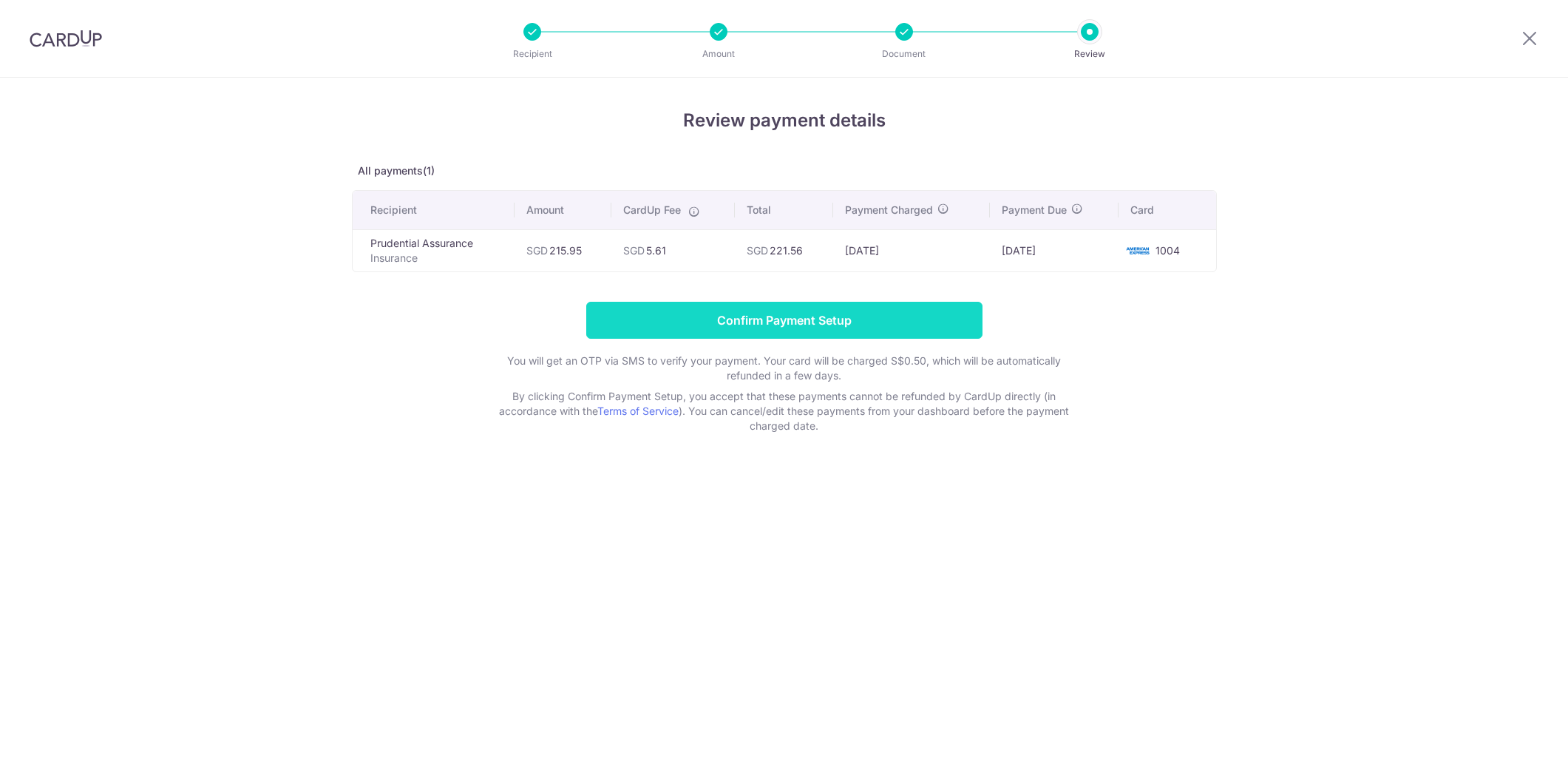
click at [849, 318] on input "Confirm Payment Setup" at bounding box center [784, 320] width 397 height 37
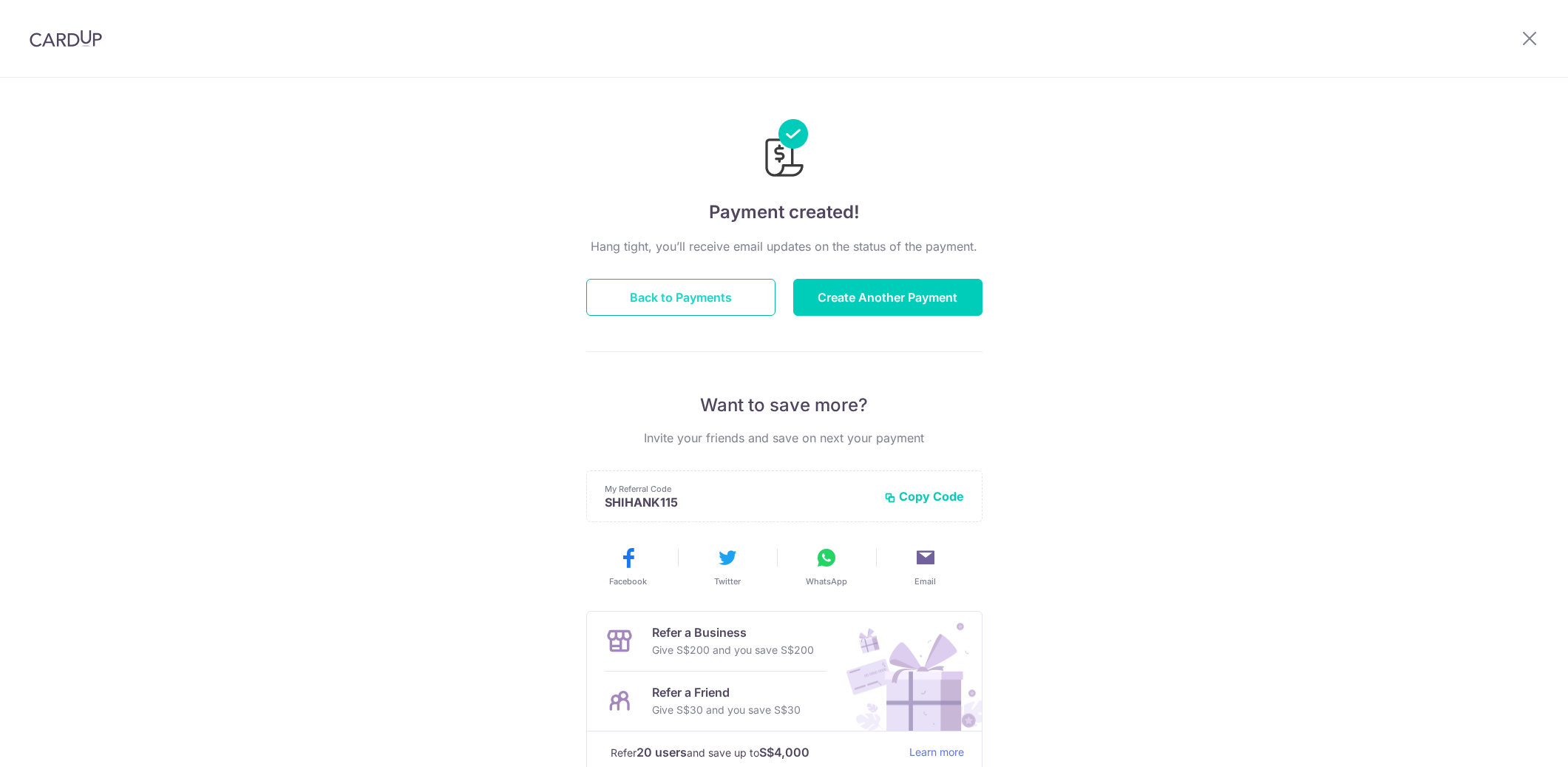
click at [730, 295] on button "Back to Payments" at bounding box center [681, 297] width 189 height 37
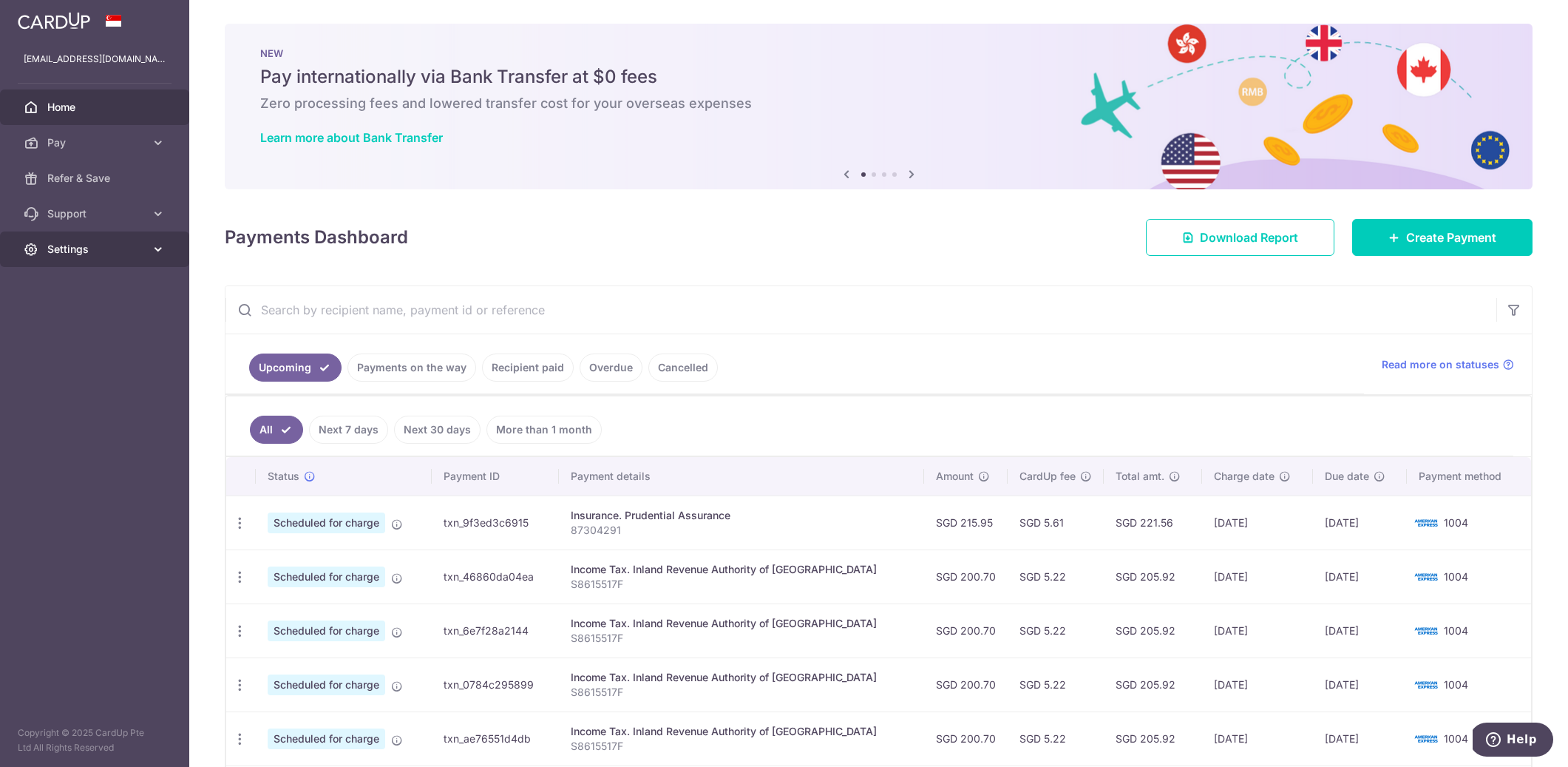
click at [75, 251] on span "Settings" at bounding box center [96, 249] width 97 height 15
click at [81, 310] on link "Logout" at bounding box center [94, 320] width 189 height 35
